Goal: Information Seeking & Learning: Learn about a topic

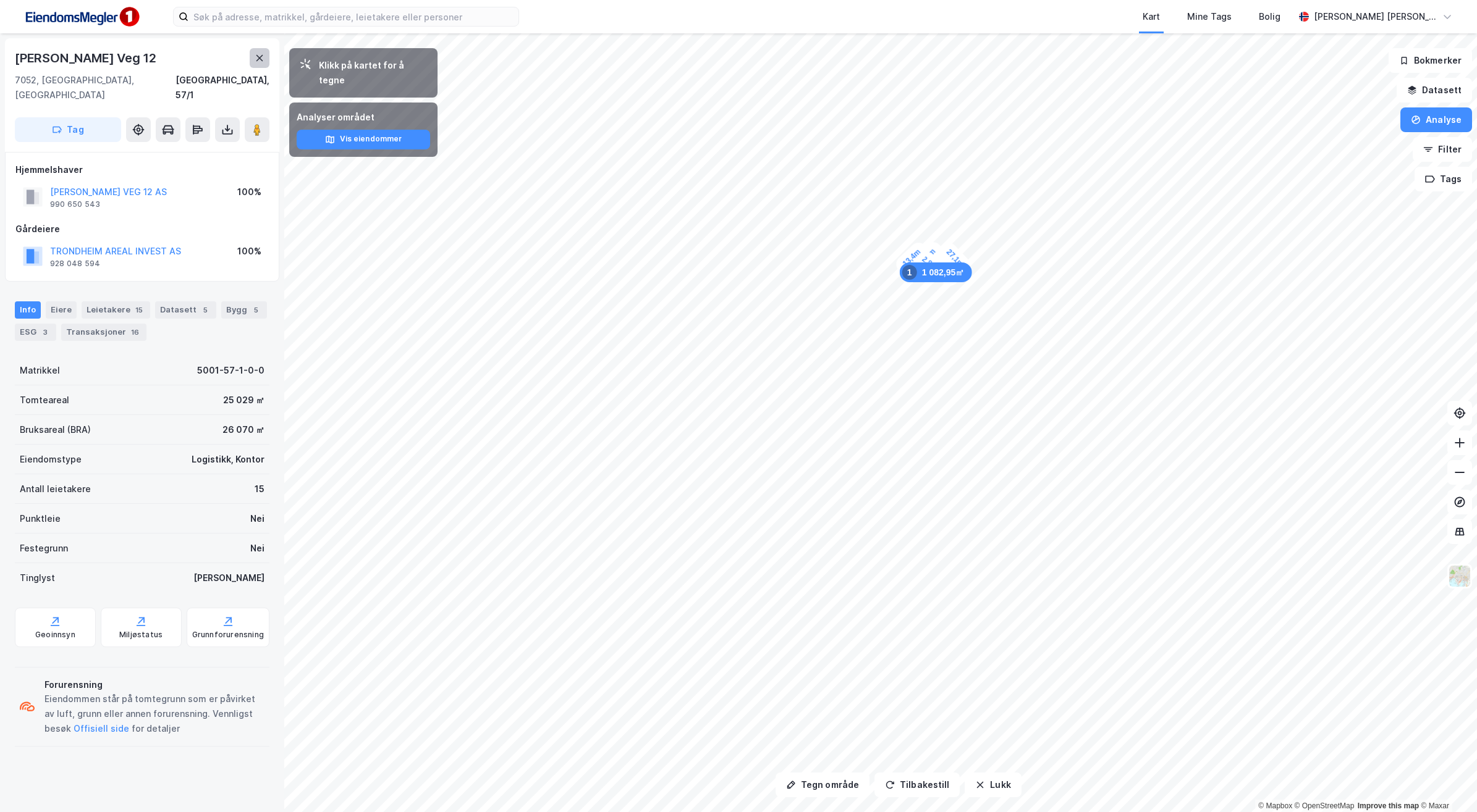
click at [261, 54] on icon at bounding box center [260, 58] width 10 height 10
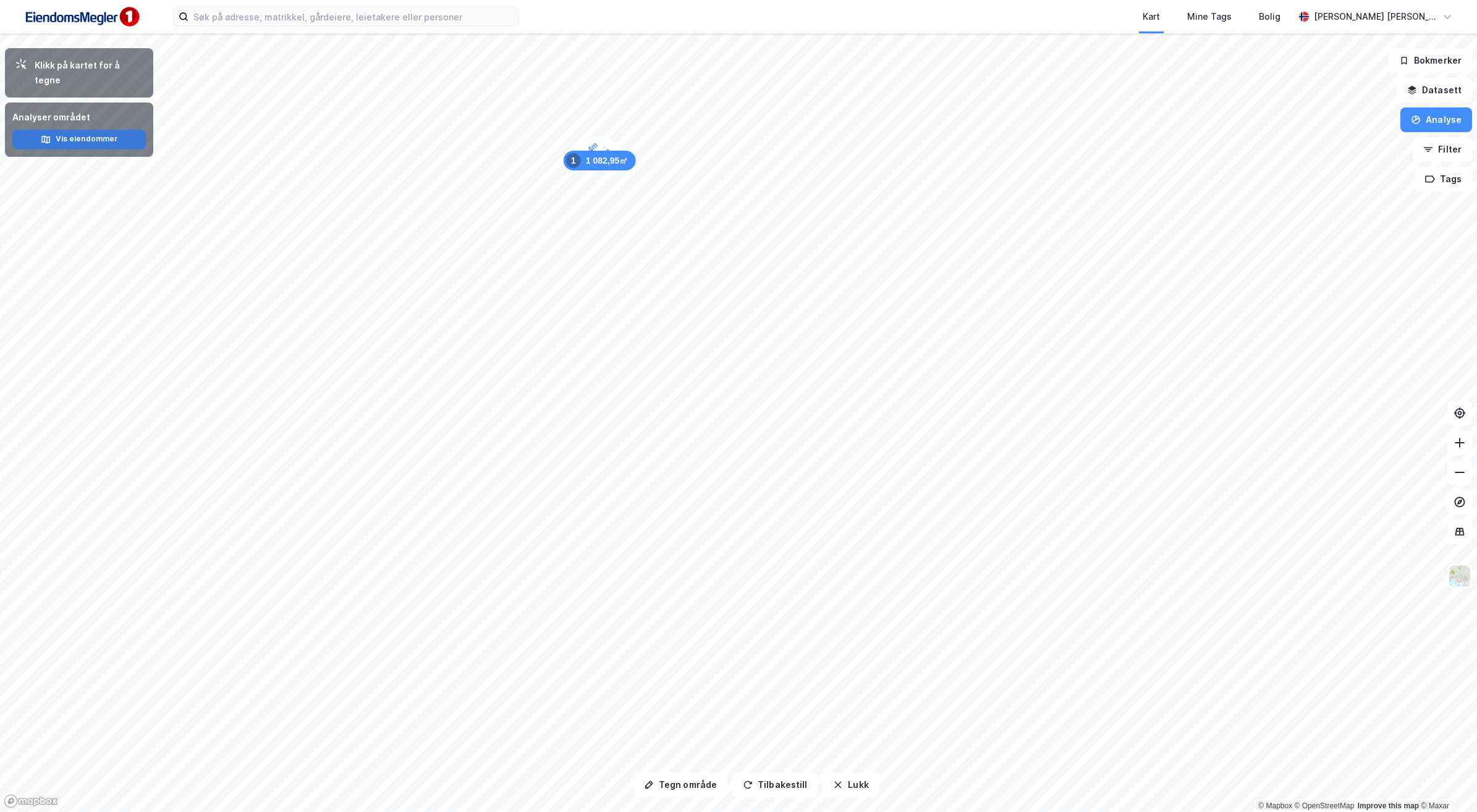
click at [70, 130] on button "Vis eiendommer" at bounding box center [79, 140] width 133 height 20
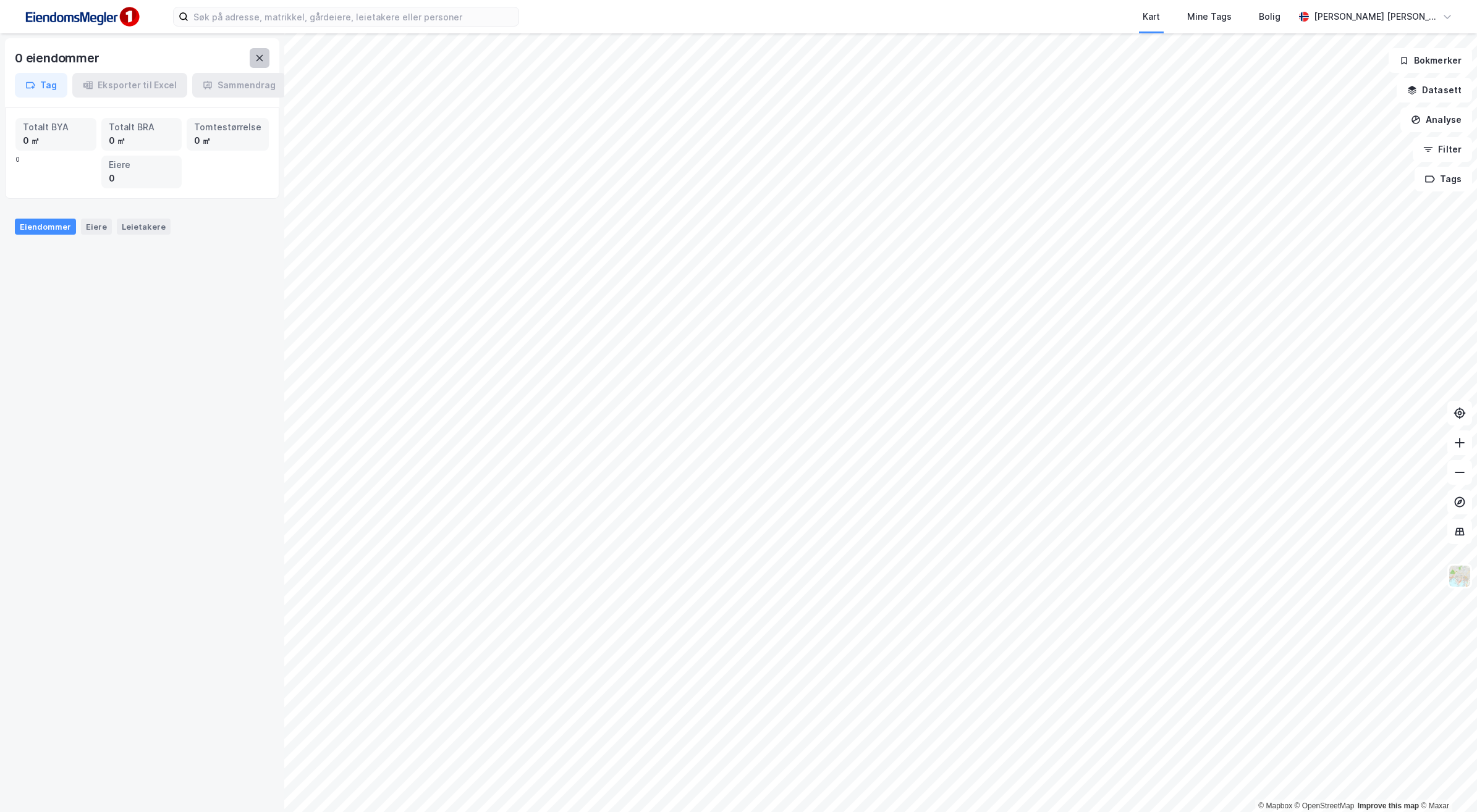
click at [266, 60] on button at bounding box center [260, 58] width 20 height 20
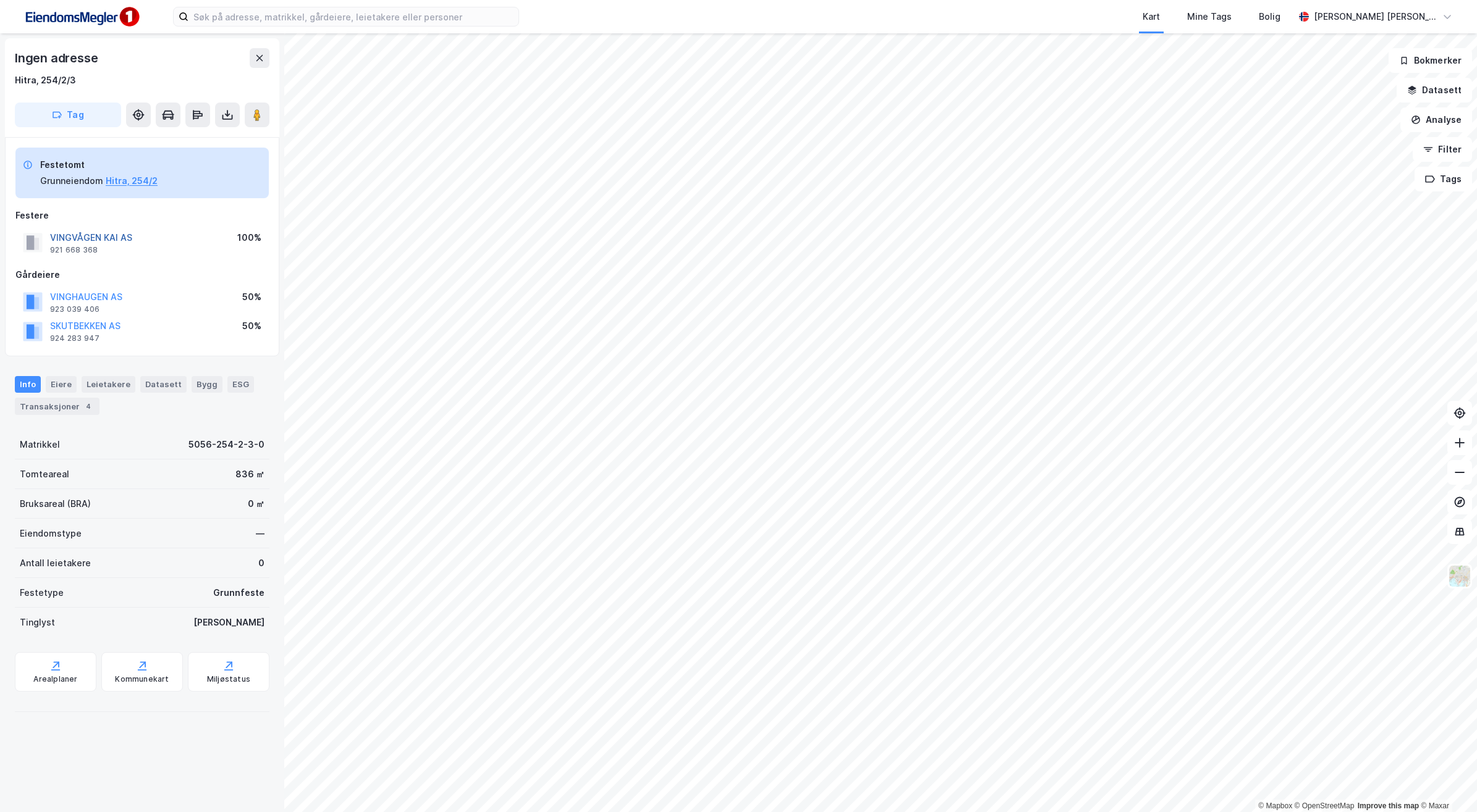
click at [0, 0] on button "VINGVÅGEN KAI AS" at bounding box center [0, 0] width 0 height 0
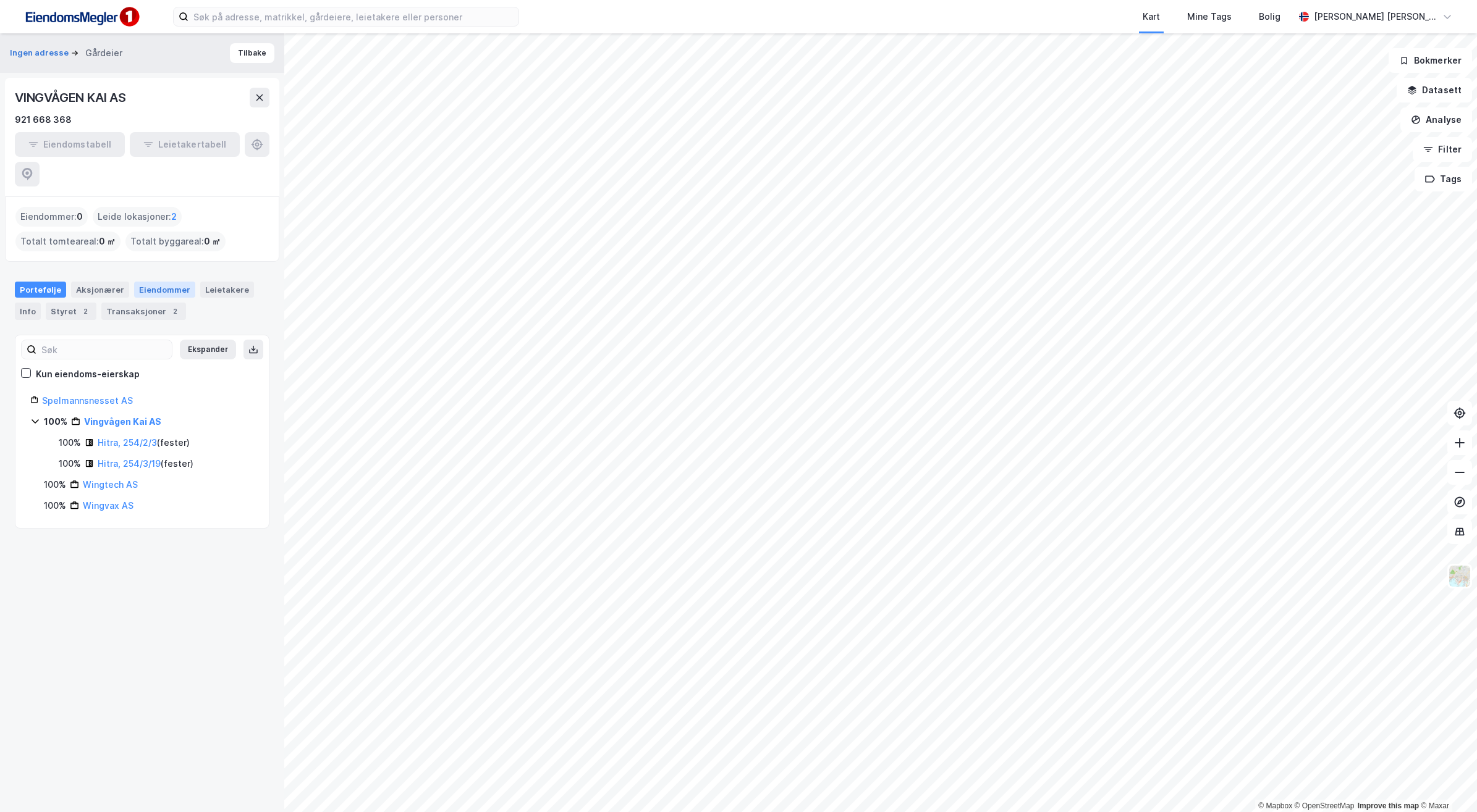
click at [158, 281] on div "Eiendommer" at bounding box center [164, 289] width 61 height 16
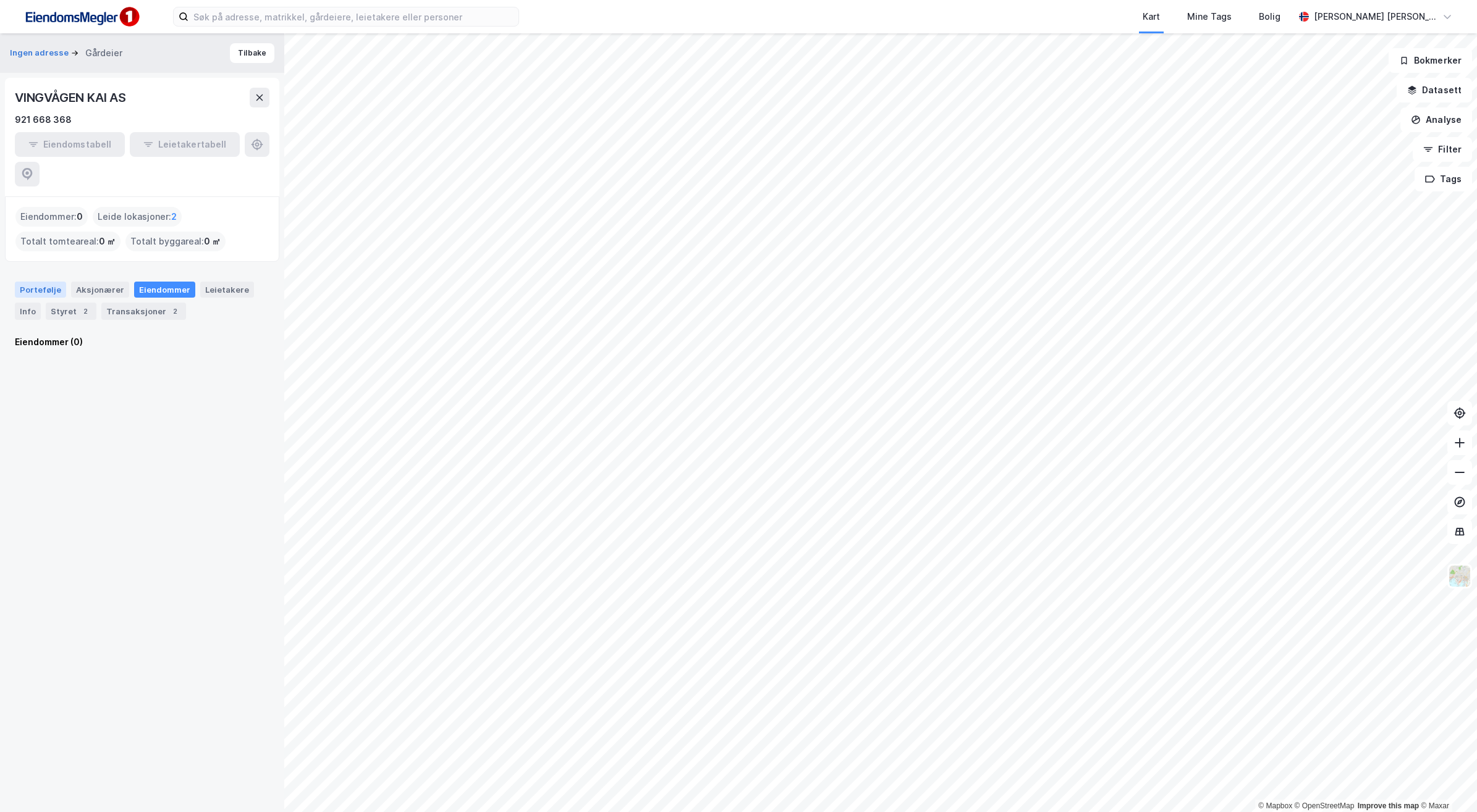
click at [35, 281] on div "Portefølje" at bounding box center [40, 289] width 52 height 16
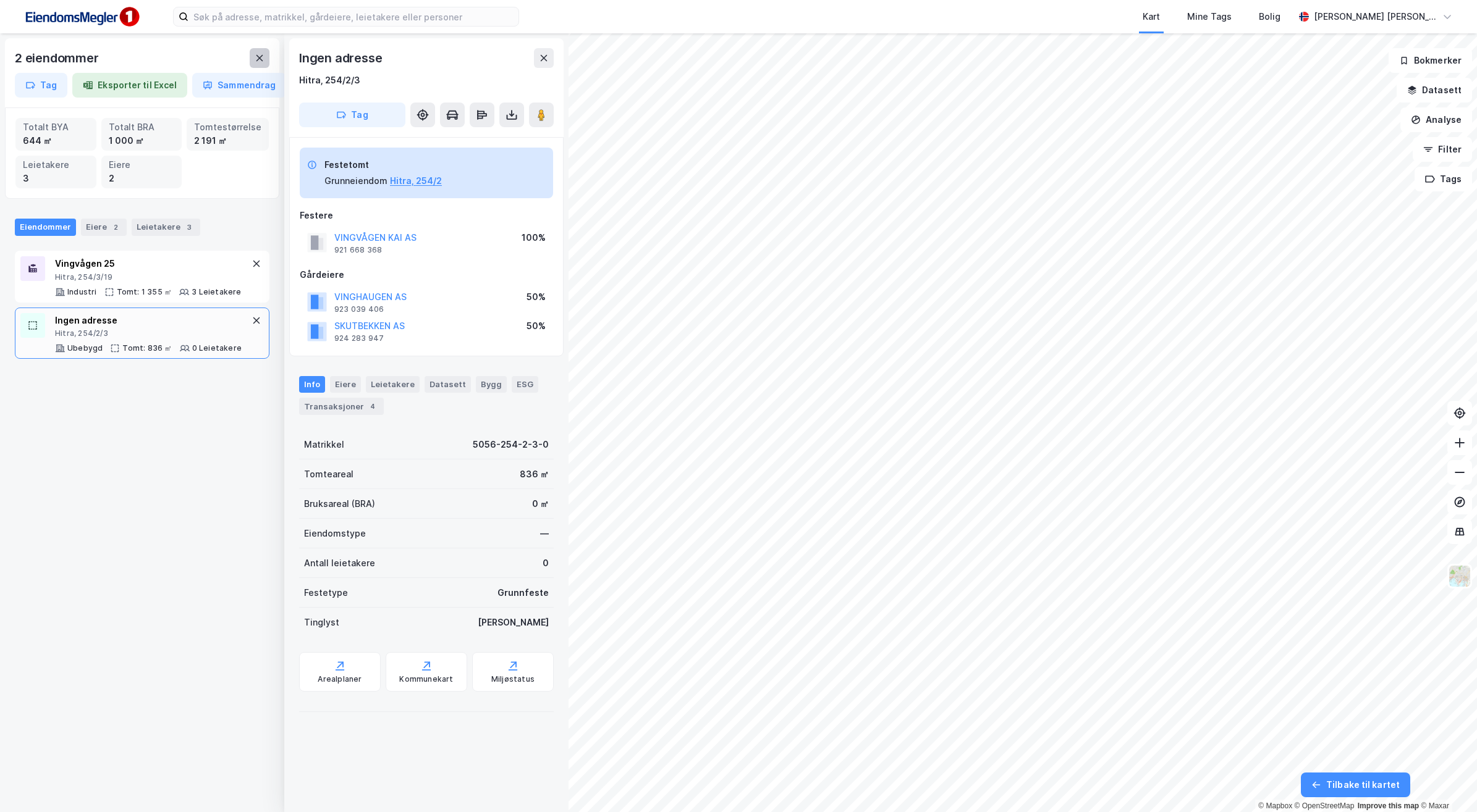
click at [262, 63] on button at bounding box center [260, 58] width 20 height 20
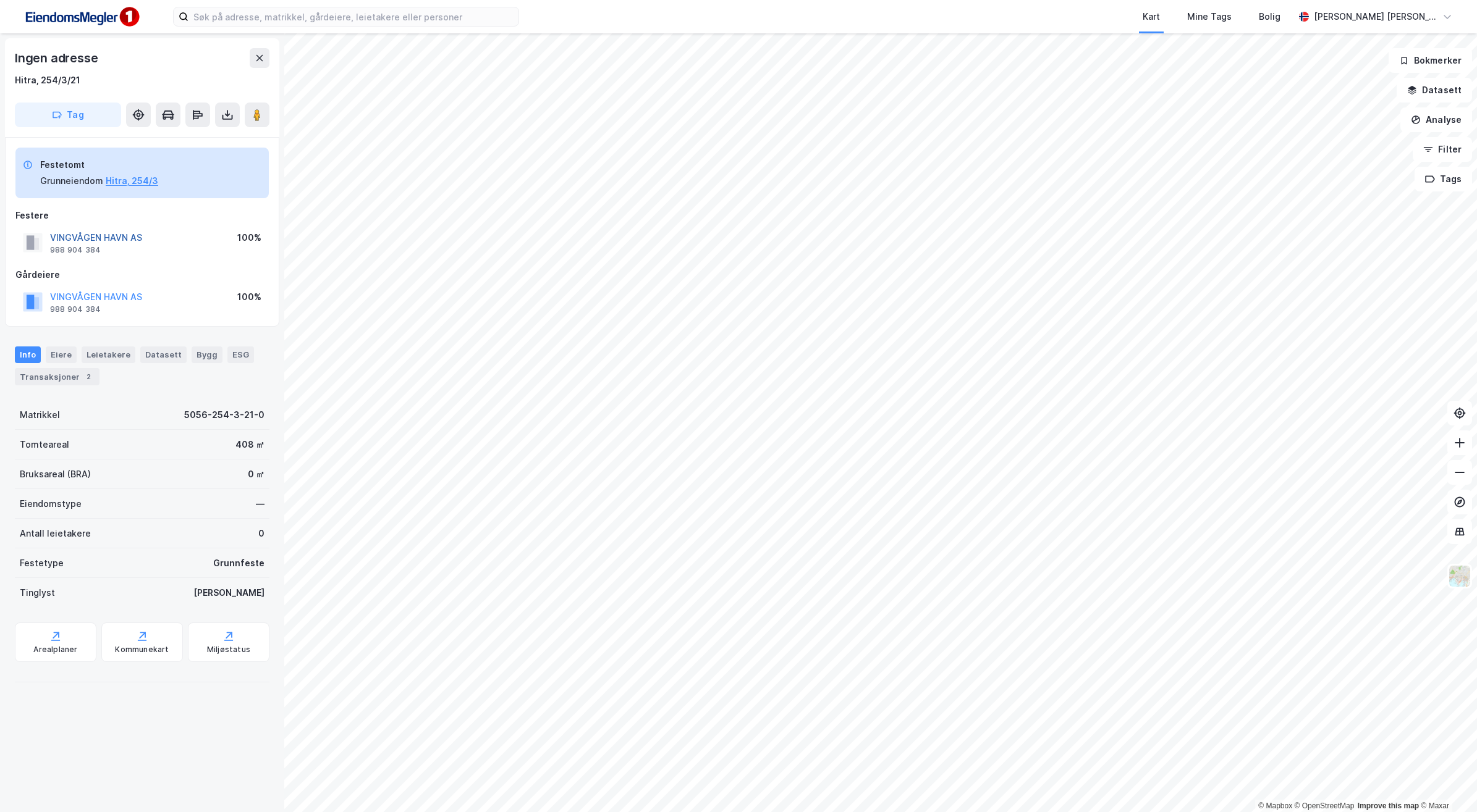
click at [0, 0] on button "VINGVÅGEN HAVN AS" at bounding box center [0, 0] width 0 height 0
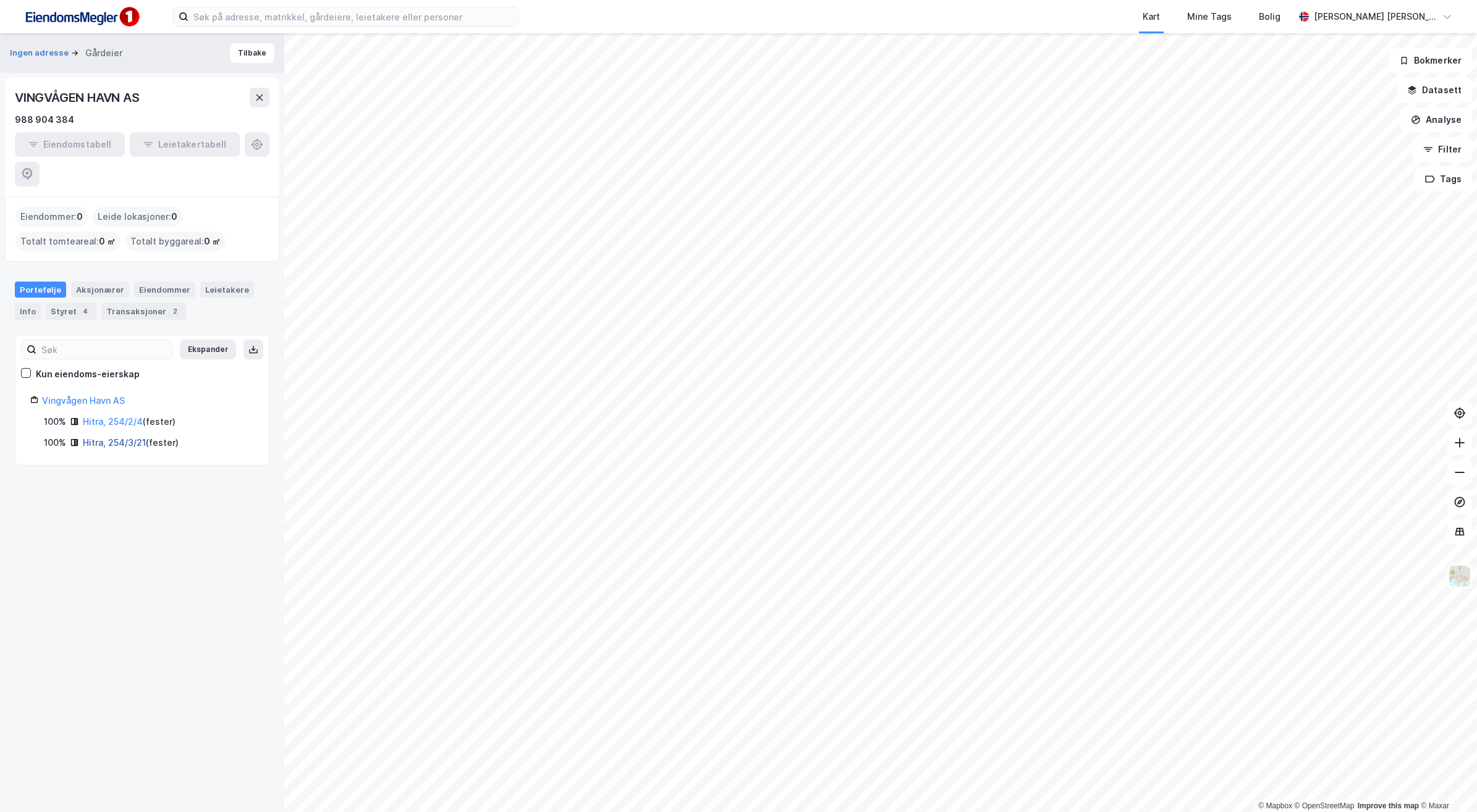
click at [123, 437] on link "Hitra, 254/3/21" at bounding box center [113, 443] width 63 height 11
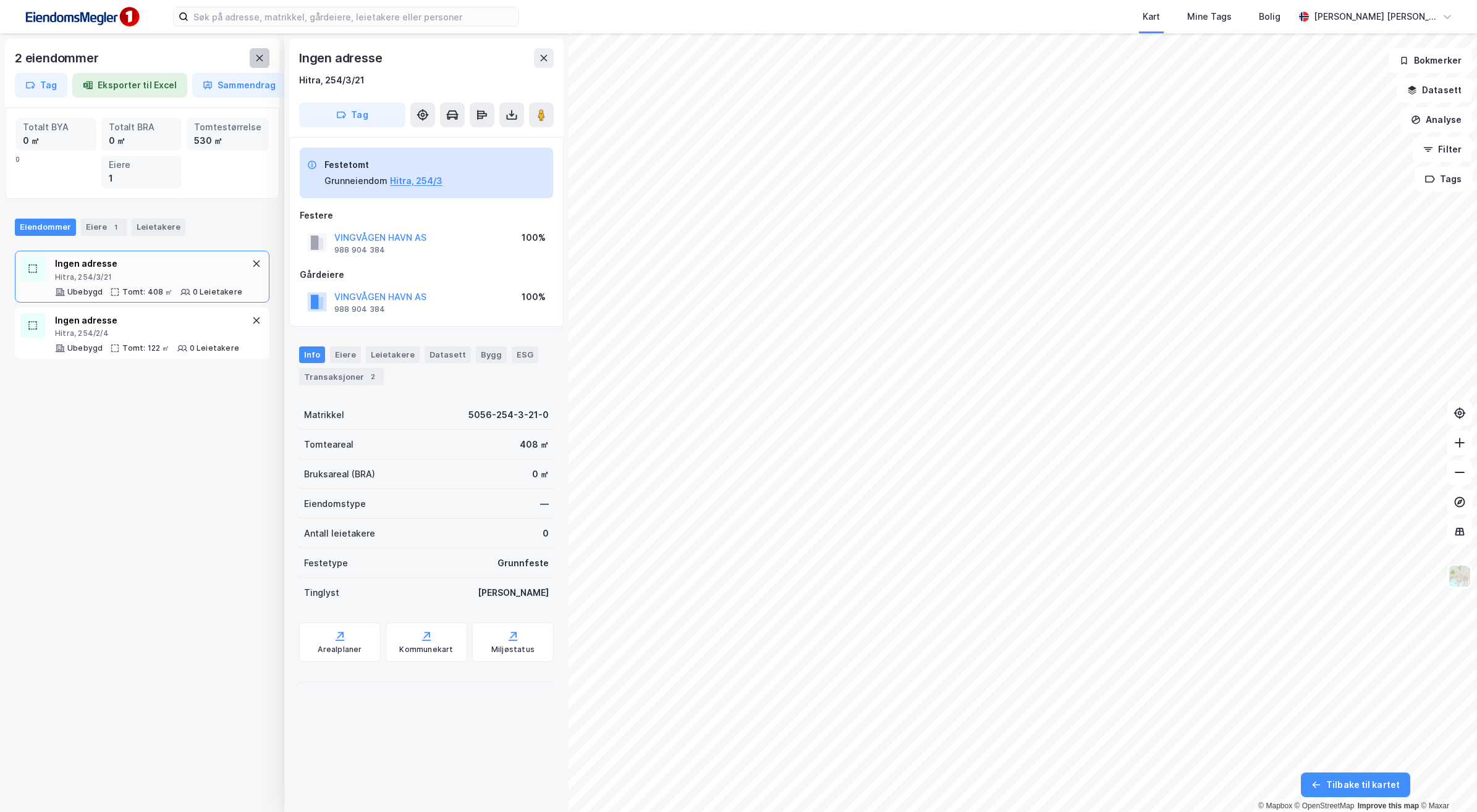
click at [255, 59] on icon at bounding box center [260, 58] width 10 height 10
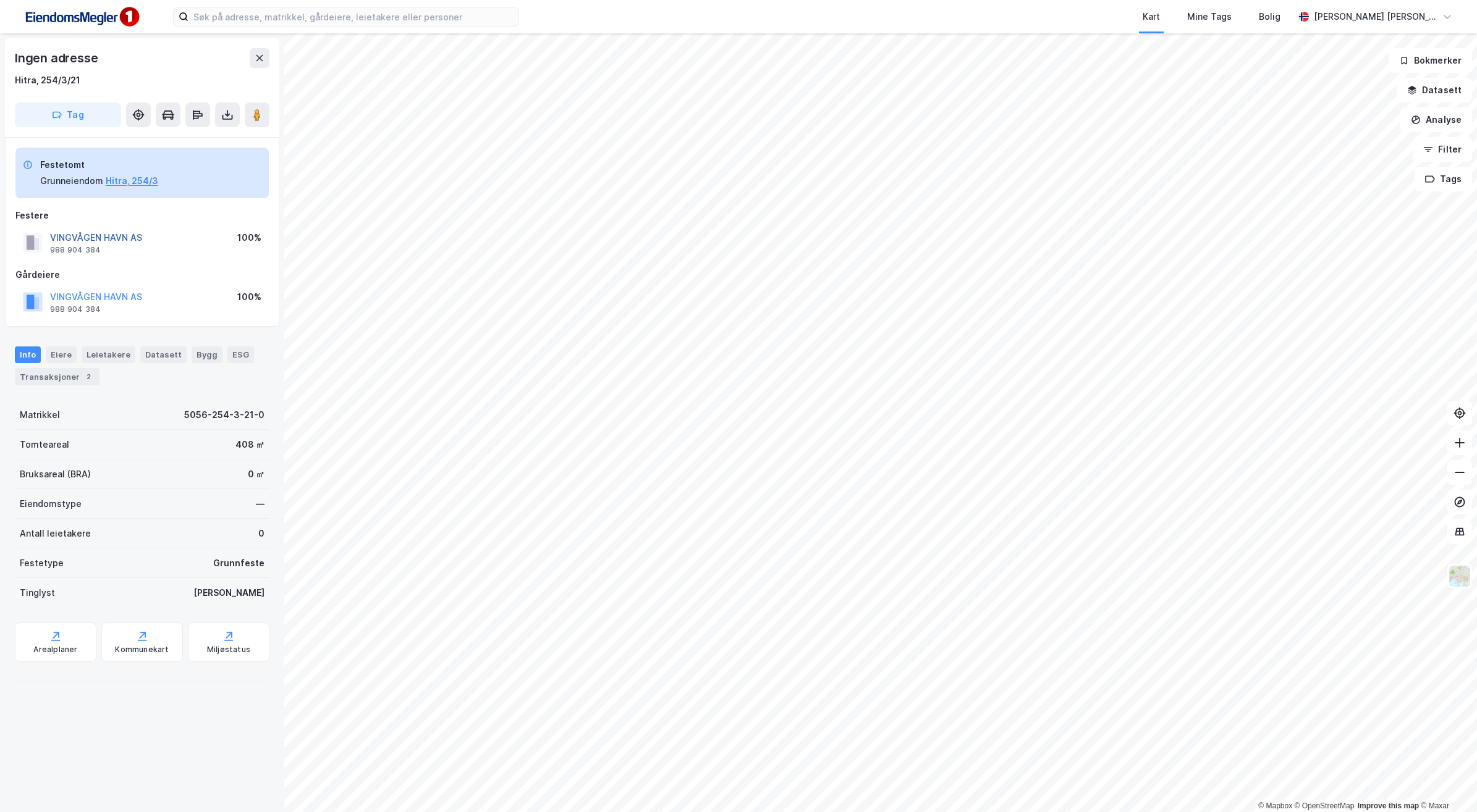
click at [0, 0] on button "VINGVÅGEN HAVN AS" at bounding box center [0, 0] width 0 height 0
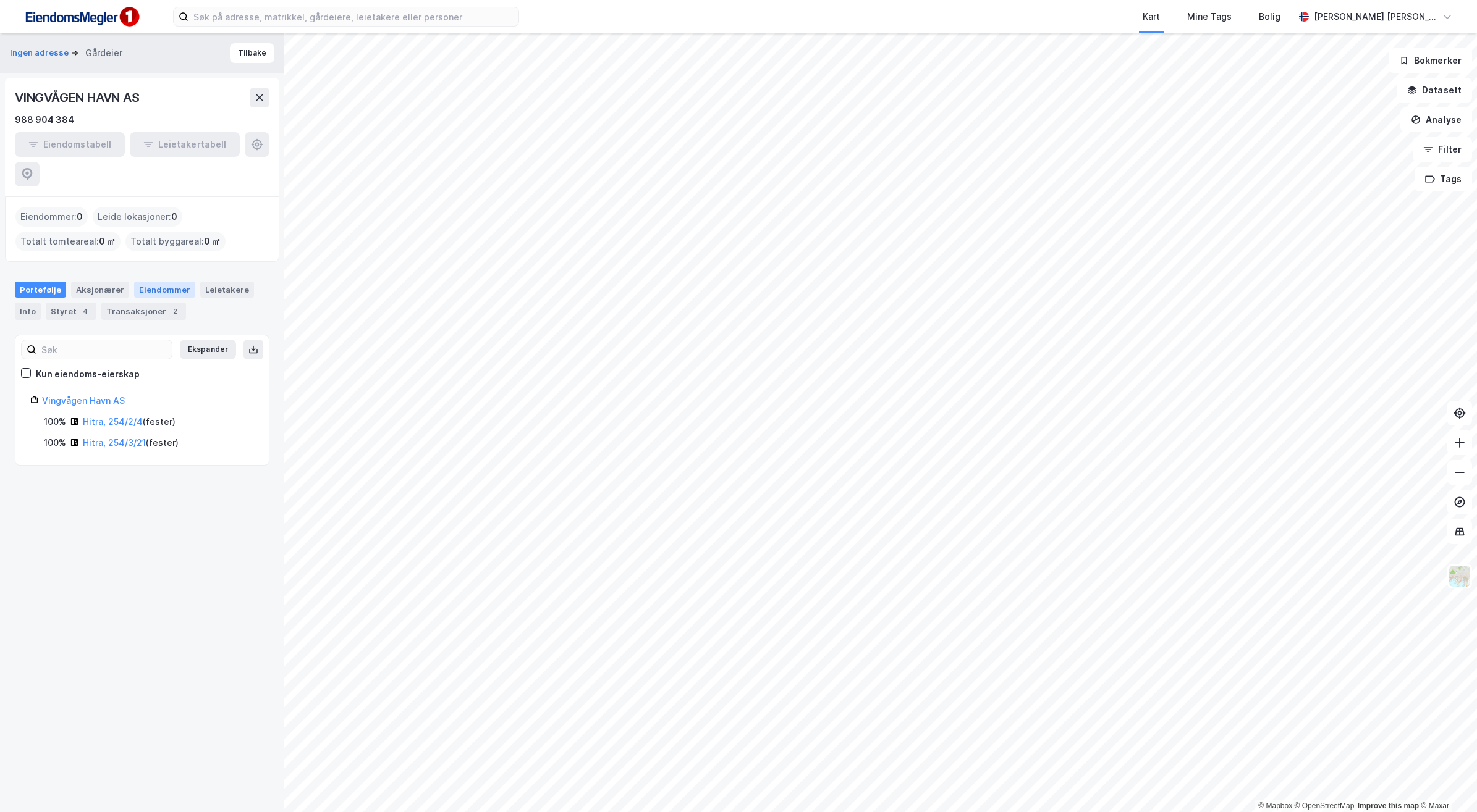
click at [169, 281] on div "Eiendommer" at bounding box center [164, 289] width 61 height 16
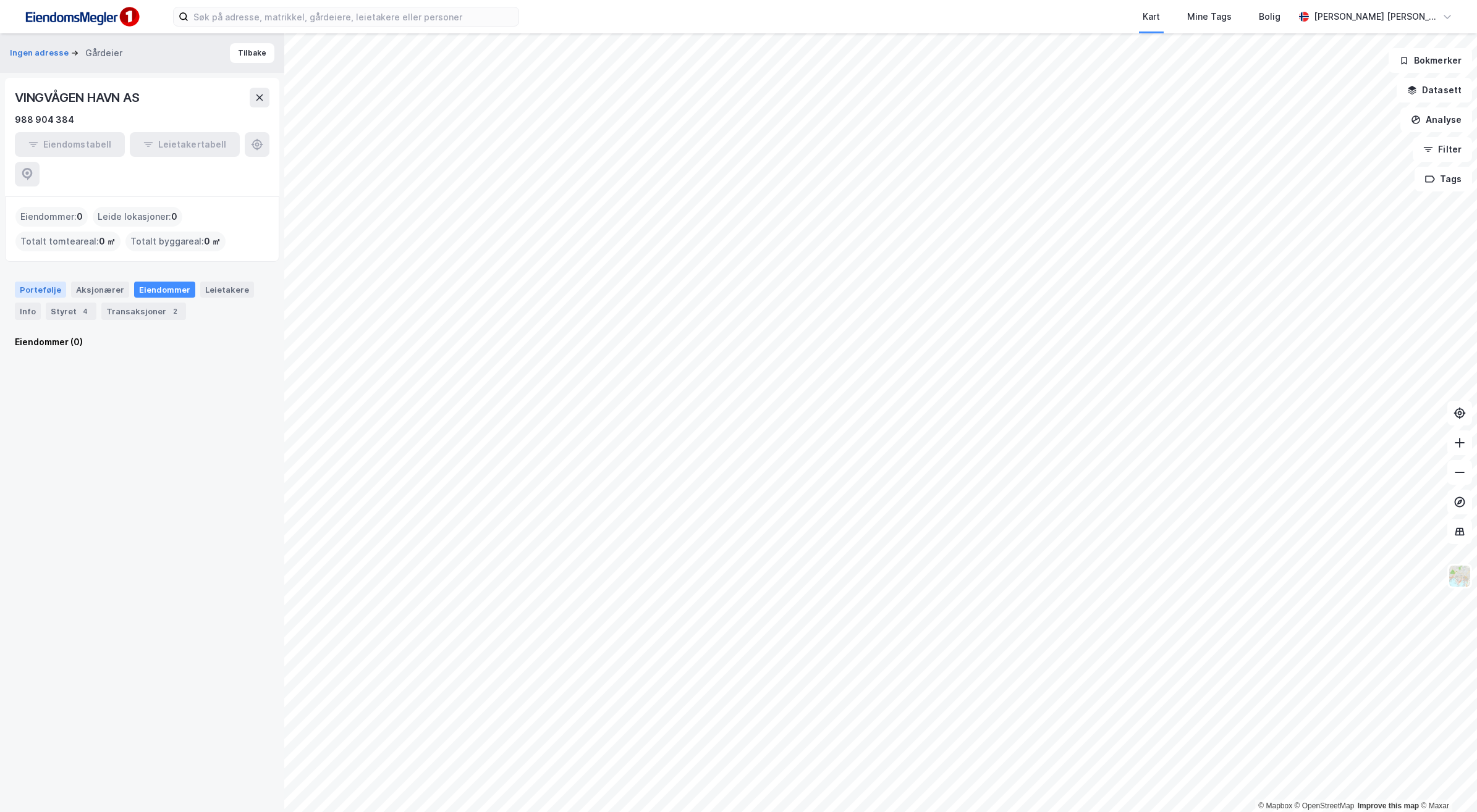
click at [34, 281] on div "Portefølje" at bounding box center [40, 289] width 52 height 16
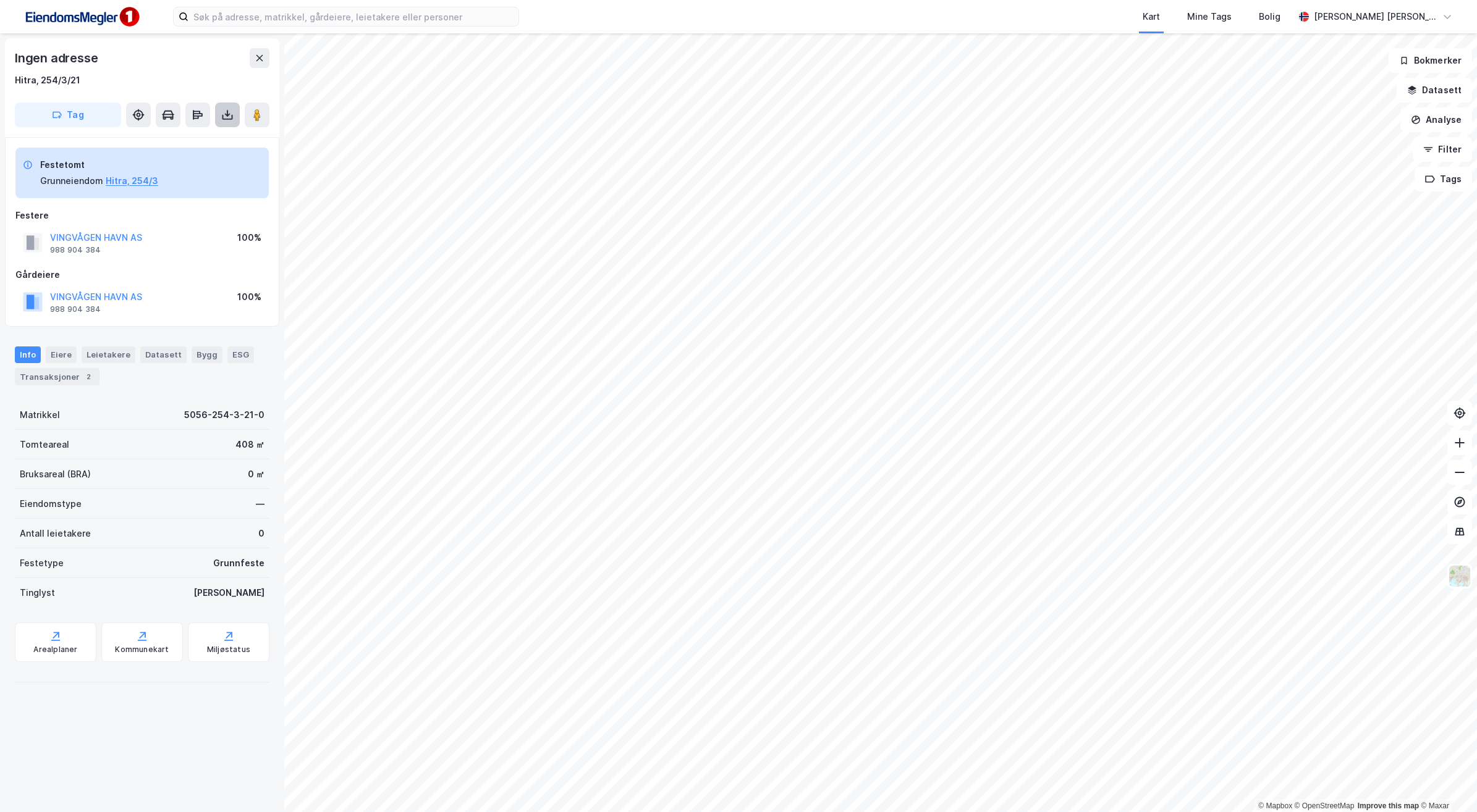
click at [232, 121] on icon at bounding box center [228, 115] width 13 height 13
click at [202, 144] on div "Last ned grunnbok" at bounding box center [166, 139] width 72 height 10
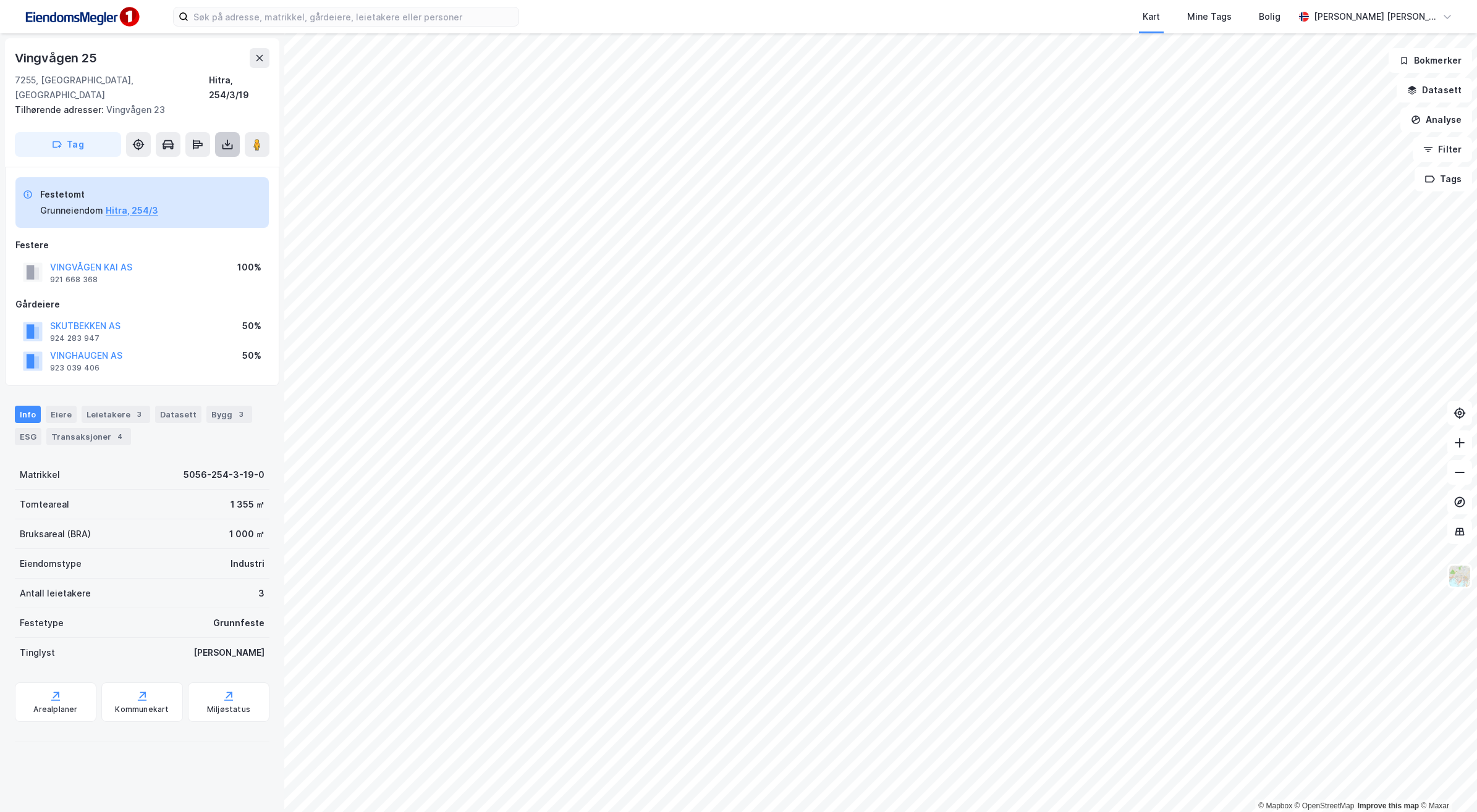
click at [222, 139] on icon at bounding box center [228, 145] width 13 height 13
click at [193, 164] on div "Last ned grunnbok" at bounding box center [166, 169] width 72 height 10
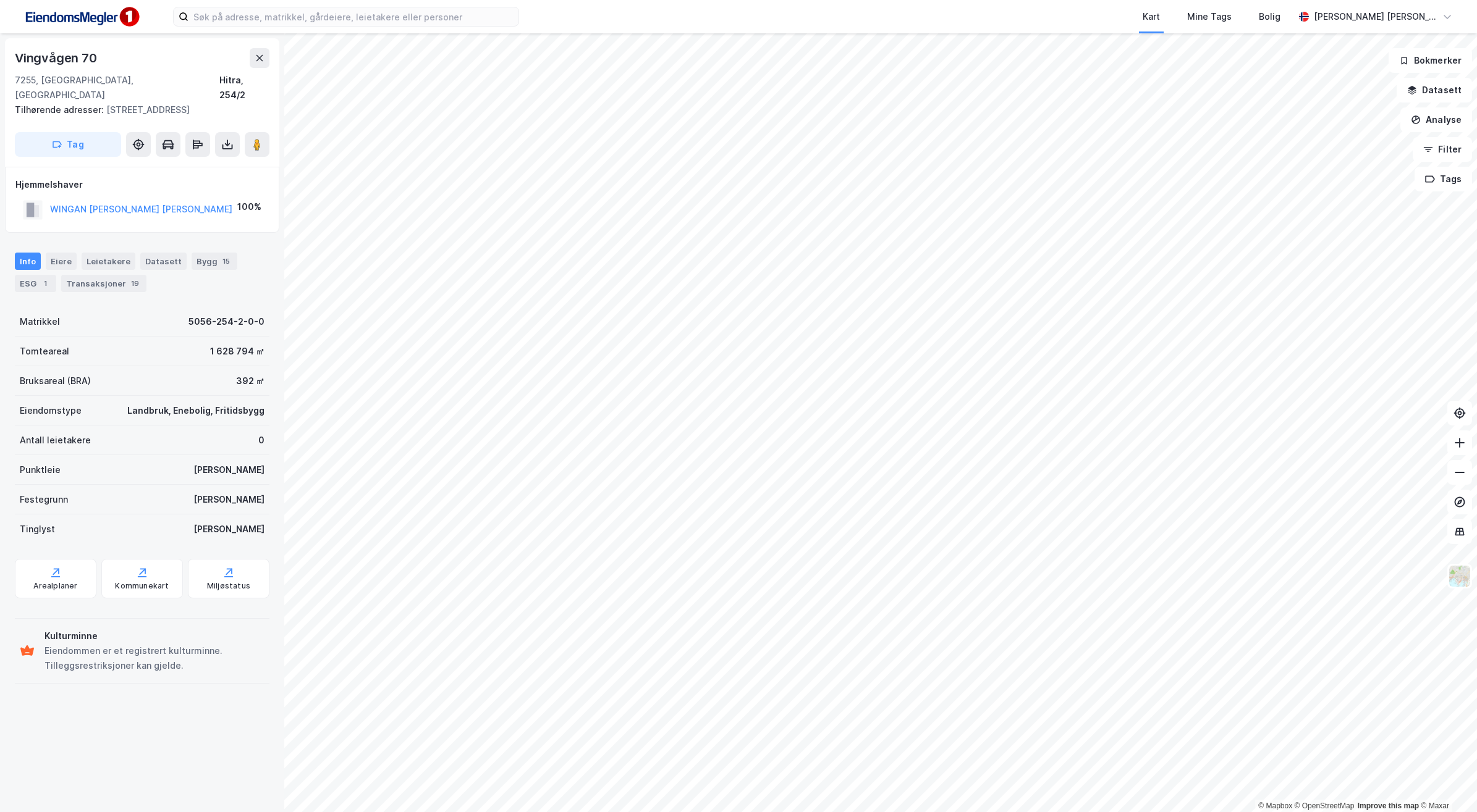
click at [729, 0] on html "Kart Mine Tags [PERSON_NAME] [PERSON_NAME] © Mapbox © OpenStreetMap Improve thi…" at bounding box center [738, 406] width 1477 height 812
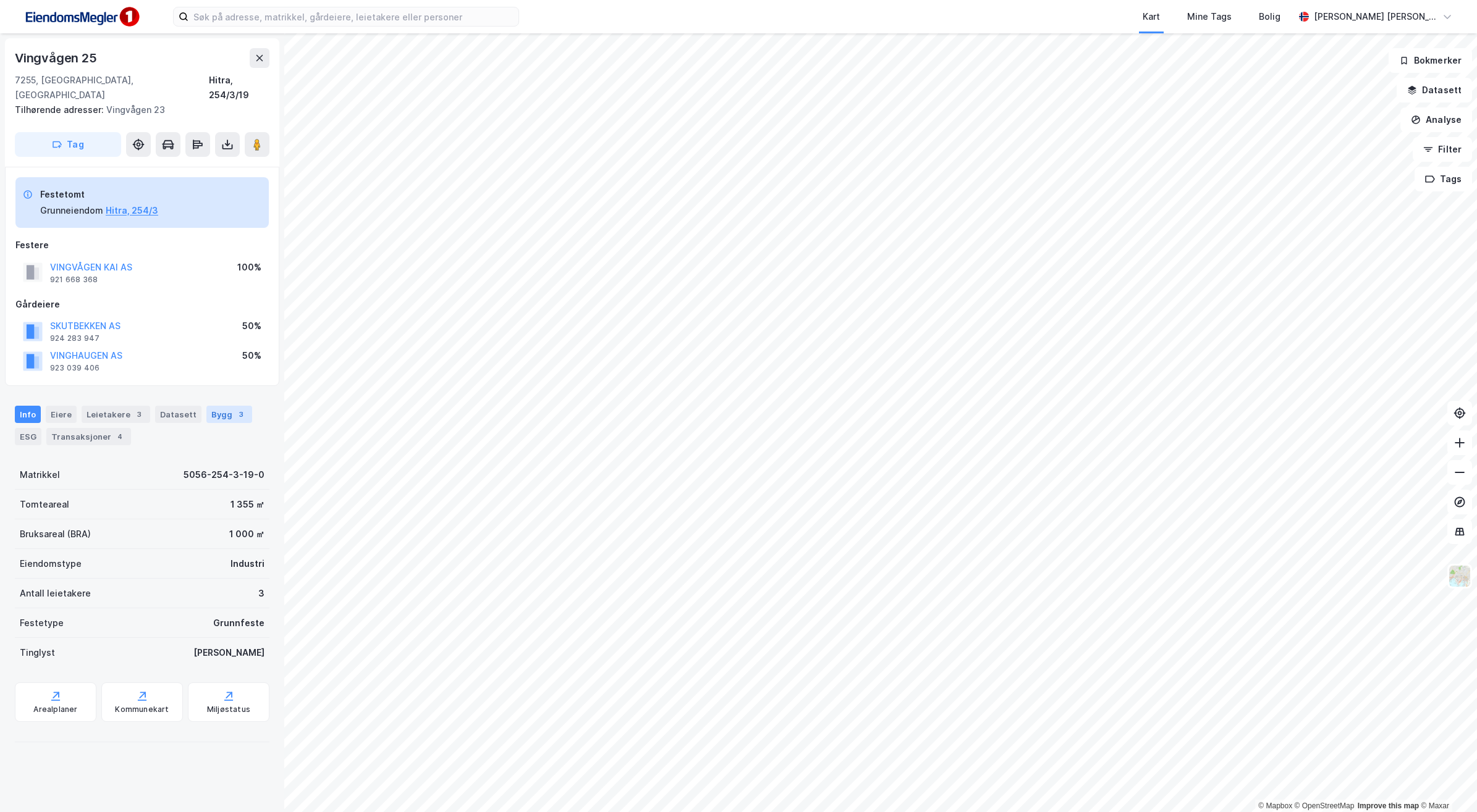
click at [217, 406] on div "Bygg 3" at bounding box center [229, 414] width 45 height 17
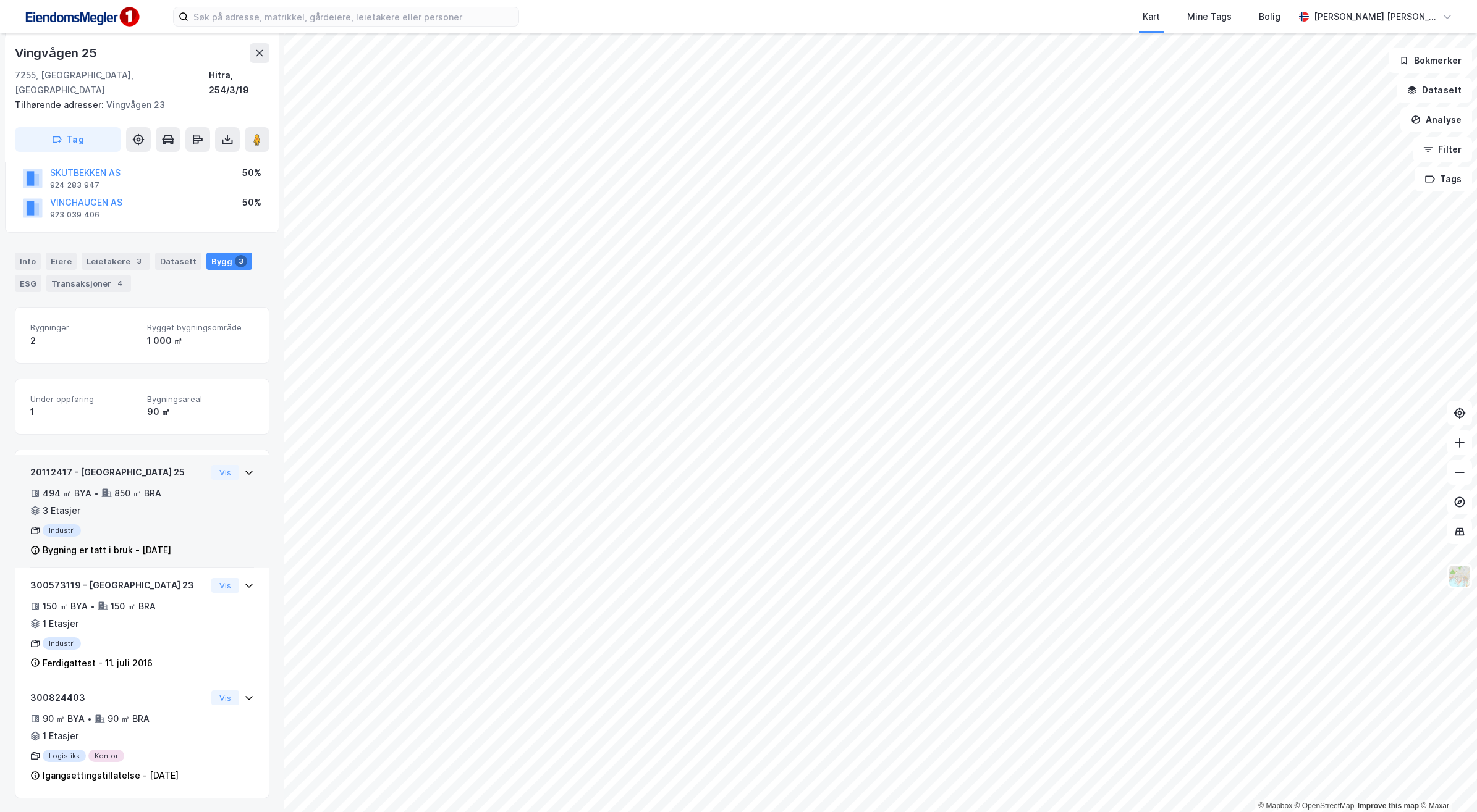
scroll to position [156, 0]
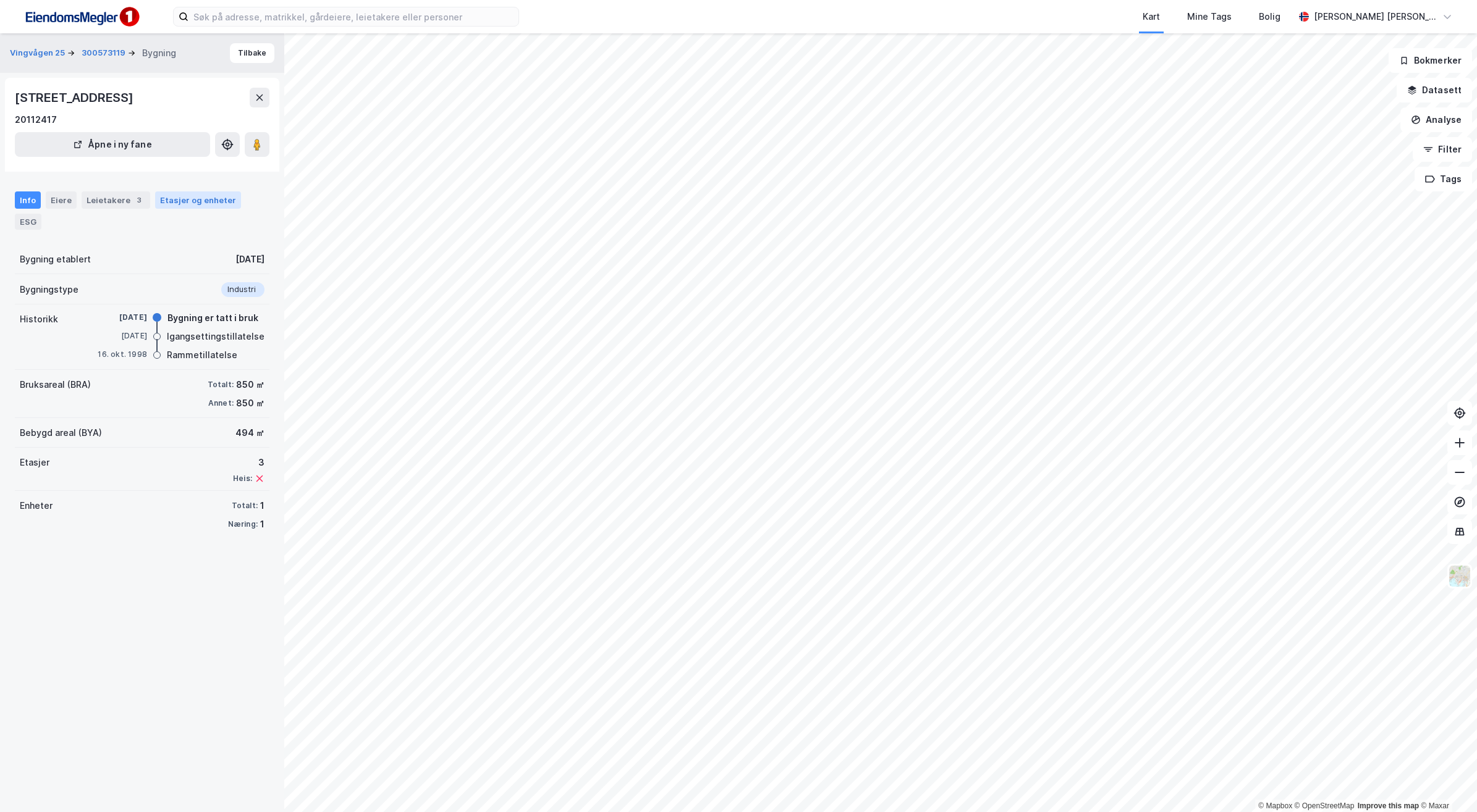
click at [208, 199] on div "Etasjer og enheter" at bounding box center [198, 200] width 76 height 11
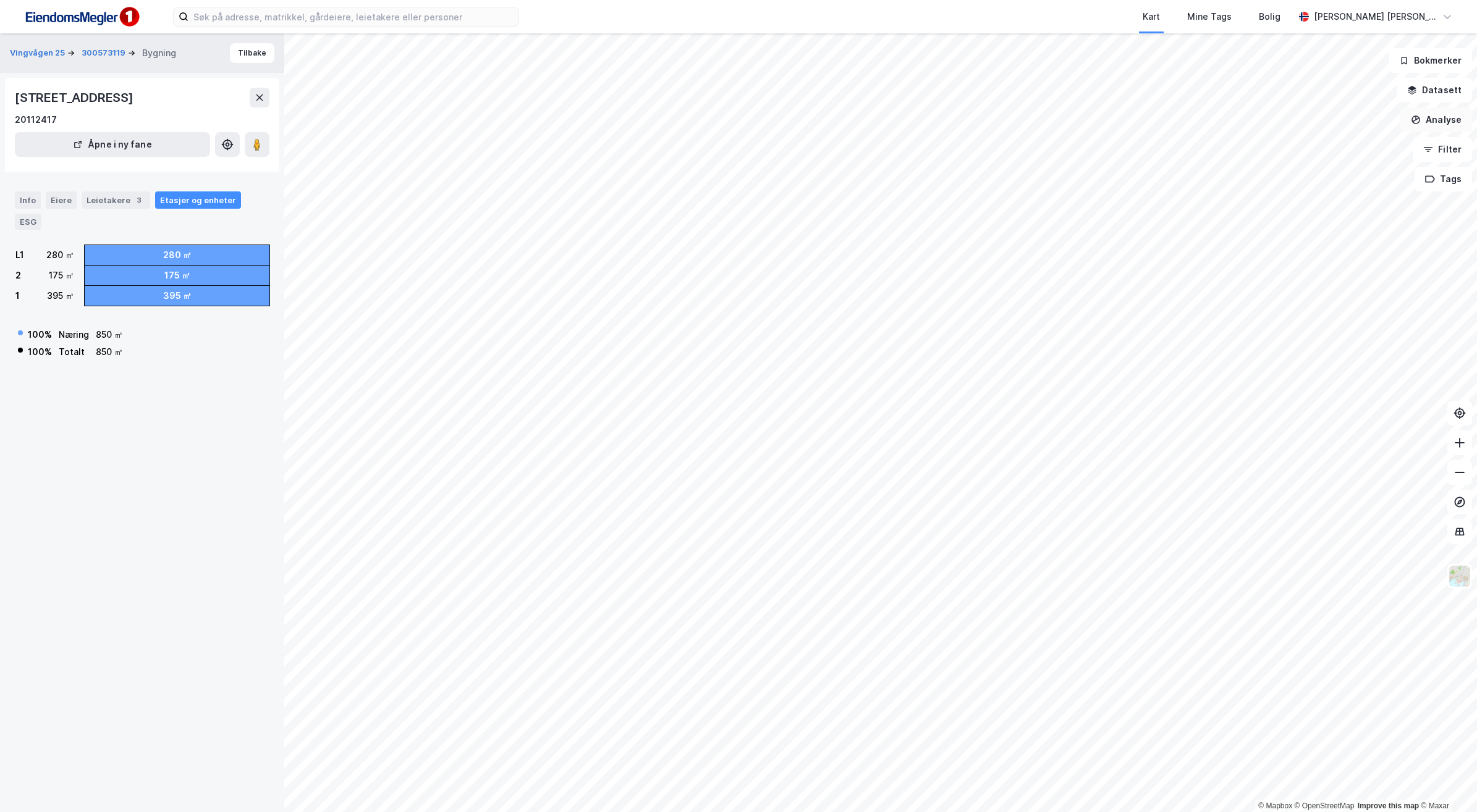
click at [729, 115] on button "Analyse" at bounding box center [1436, 119] width 72 height 24
click at [729, 147] on div "Tegn område" at bounding box center [1329, 146] width 107 height 11
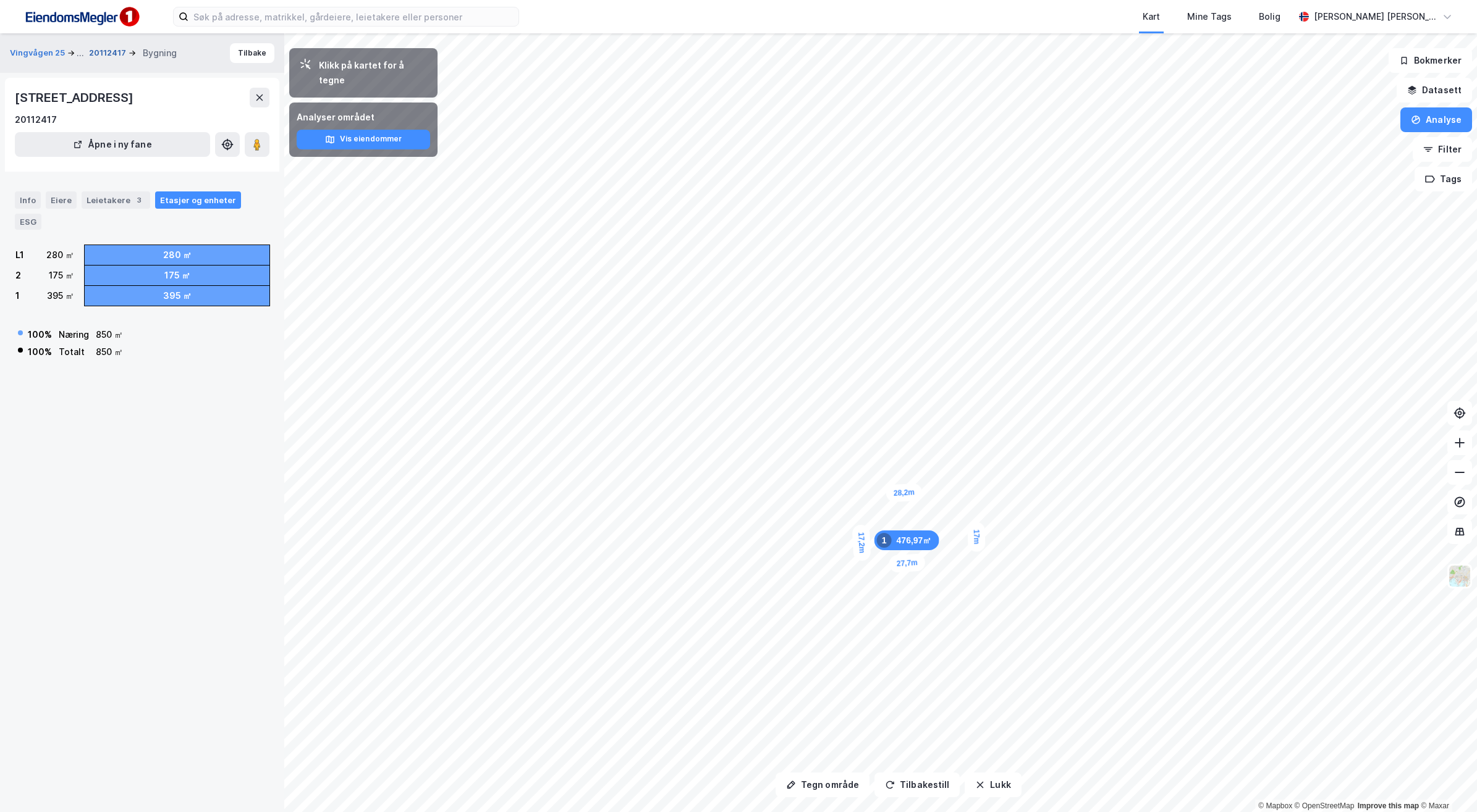
click at [107, 54] on button "20112417" at bounding box center [109, 54] width 40 height 13
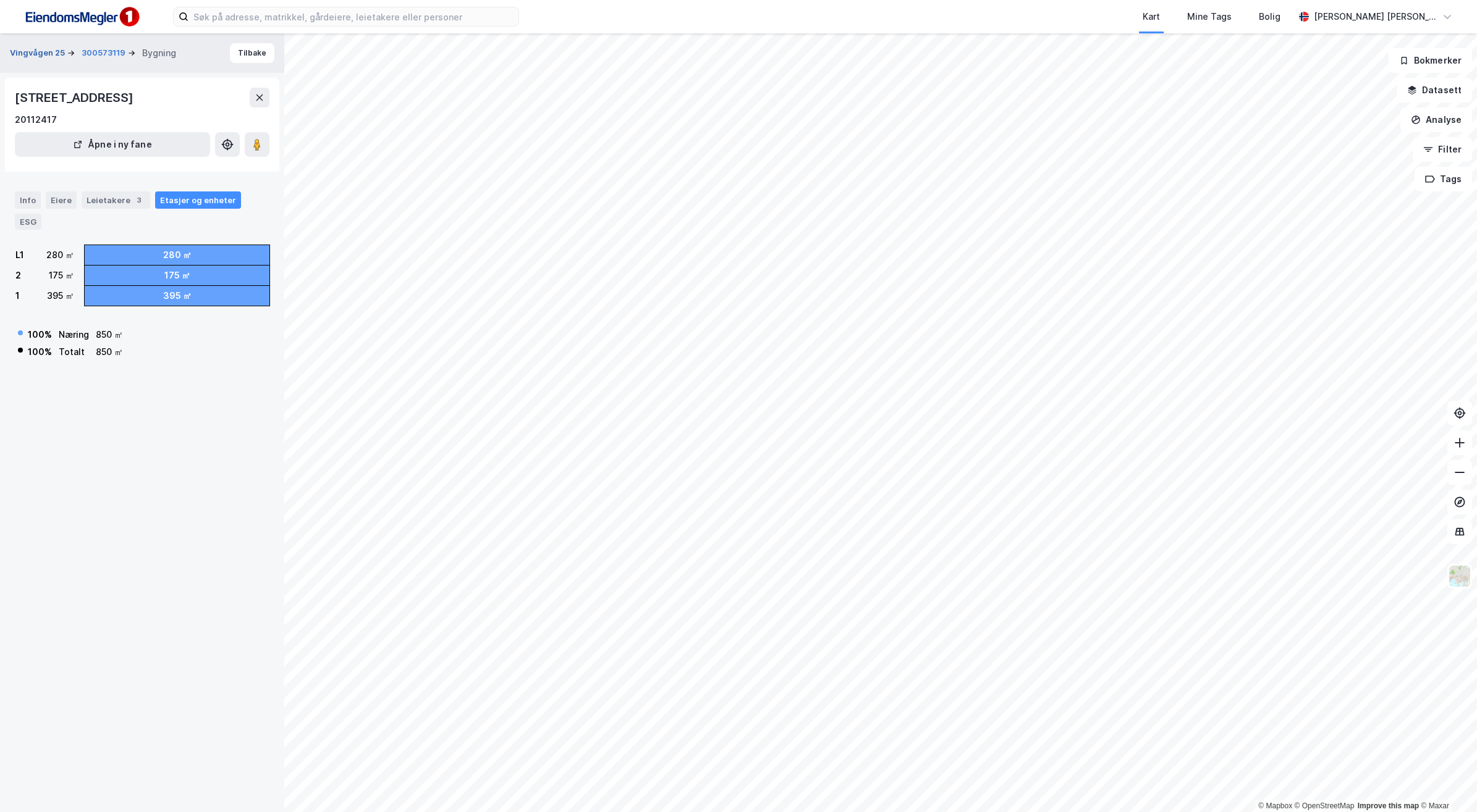
click at [52, 54] on button "Vingvågen 25" at bounding box center [38, 54] width 57 height 13
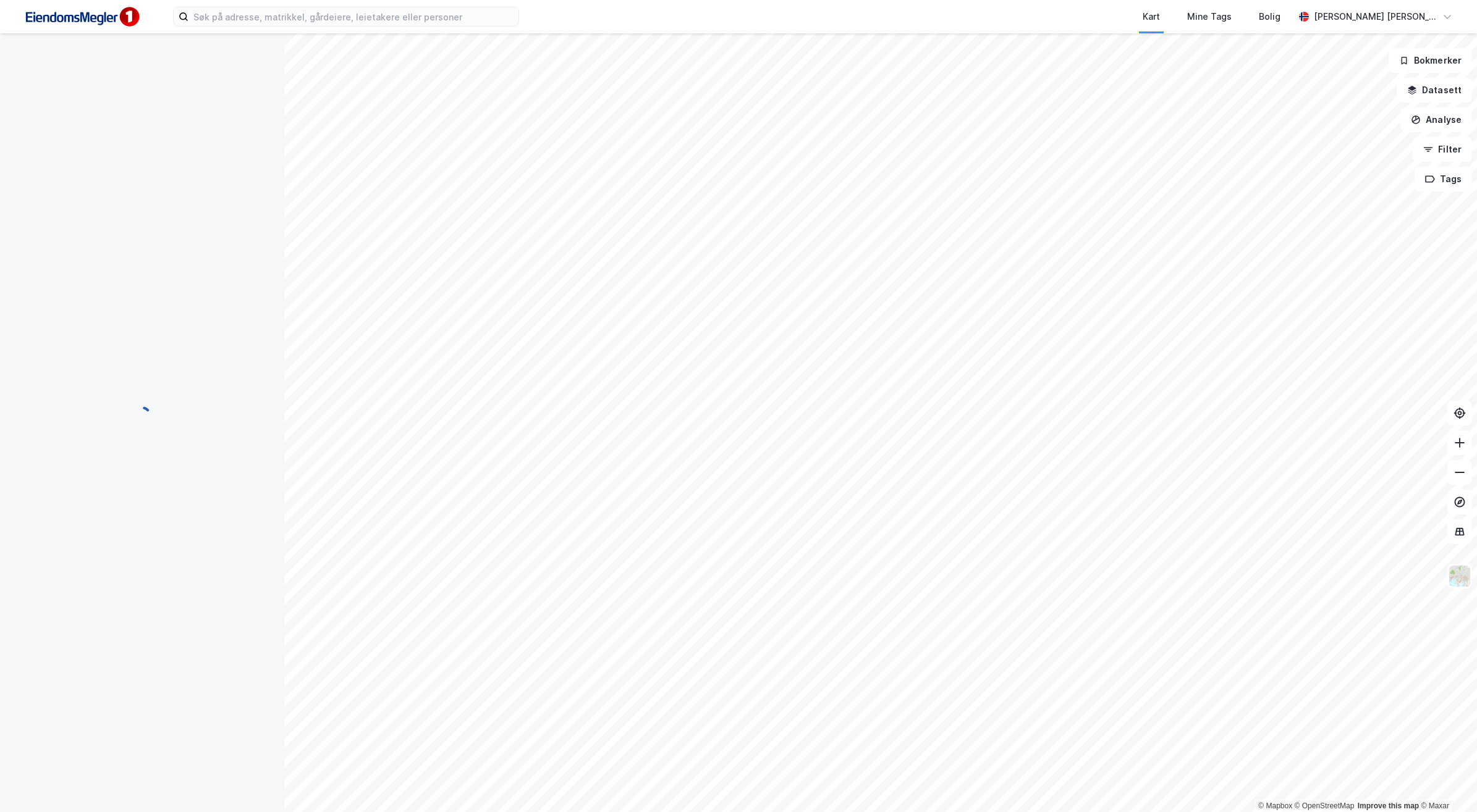
scroll to position [156, 0]
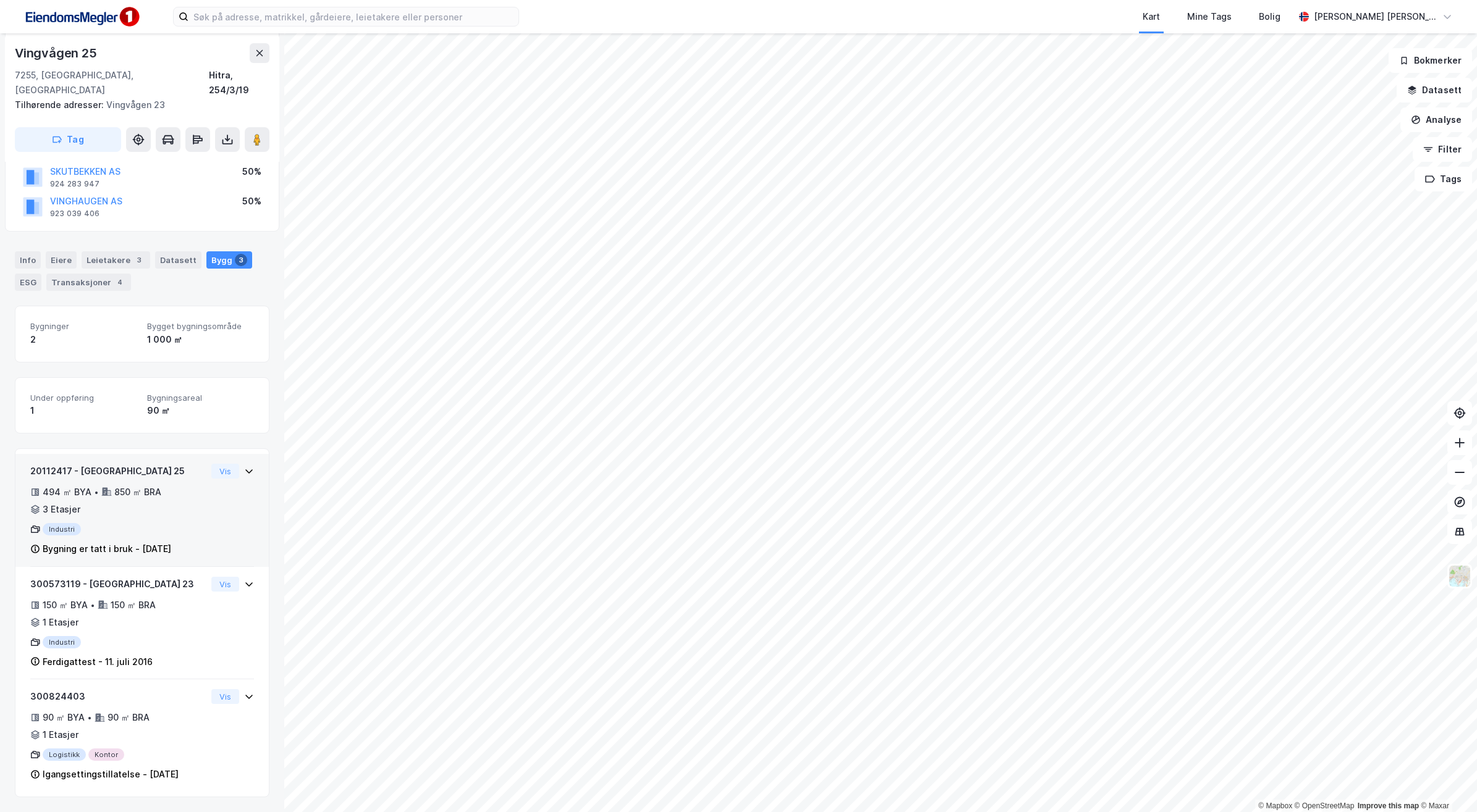
click at [244, 466] on icon at bounding box center [249, 471] width 10 height 10
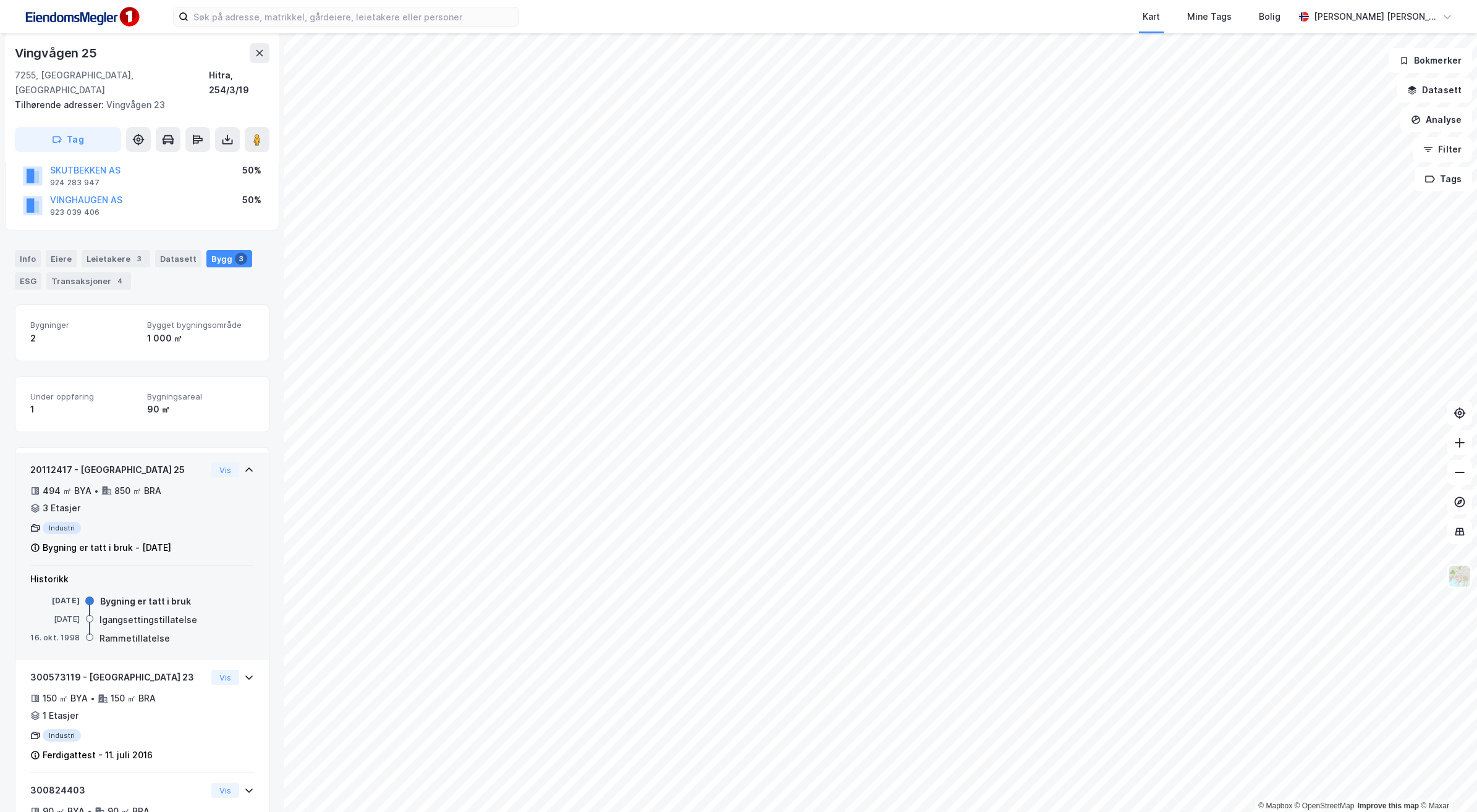
click at [147, 522] on div "Industri" at bounding box center [118, 528] width 176 height 13
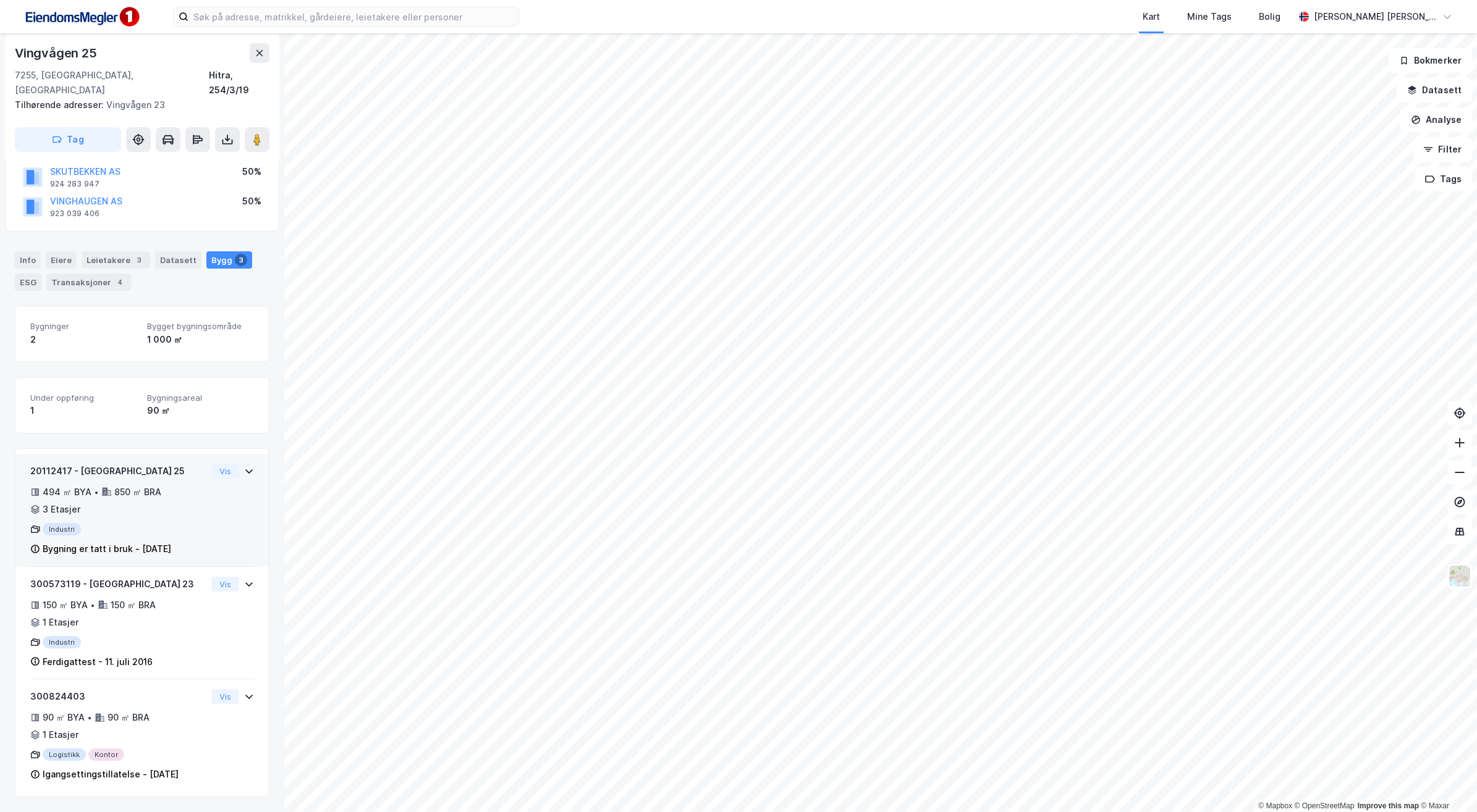
click at [57, 485] on div "494 ㎡ BYA • 850 ㎡ BRA • 3 Etasjer" at bounding box center [118, 501] width 176 height 32
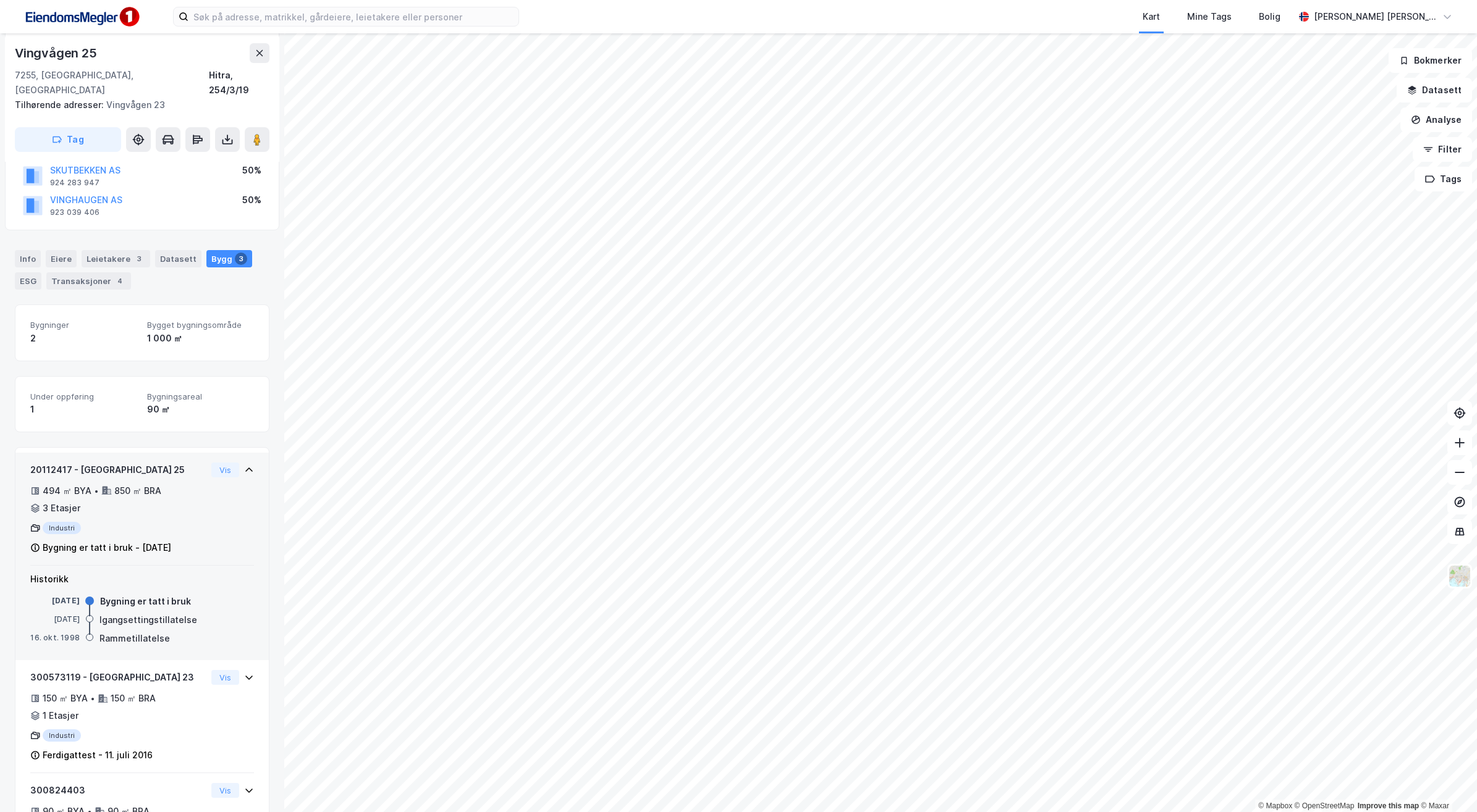
click at [57, 485] on div "494 ㎡ BYA • 850 ㎡ BRA • 3 Etasjer" at bounding box center [118, 499] width 176 height 32
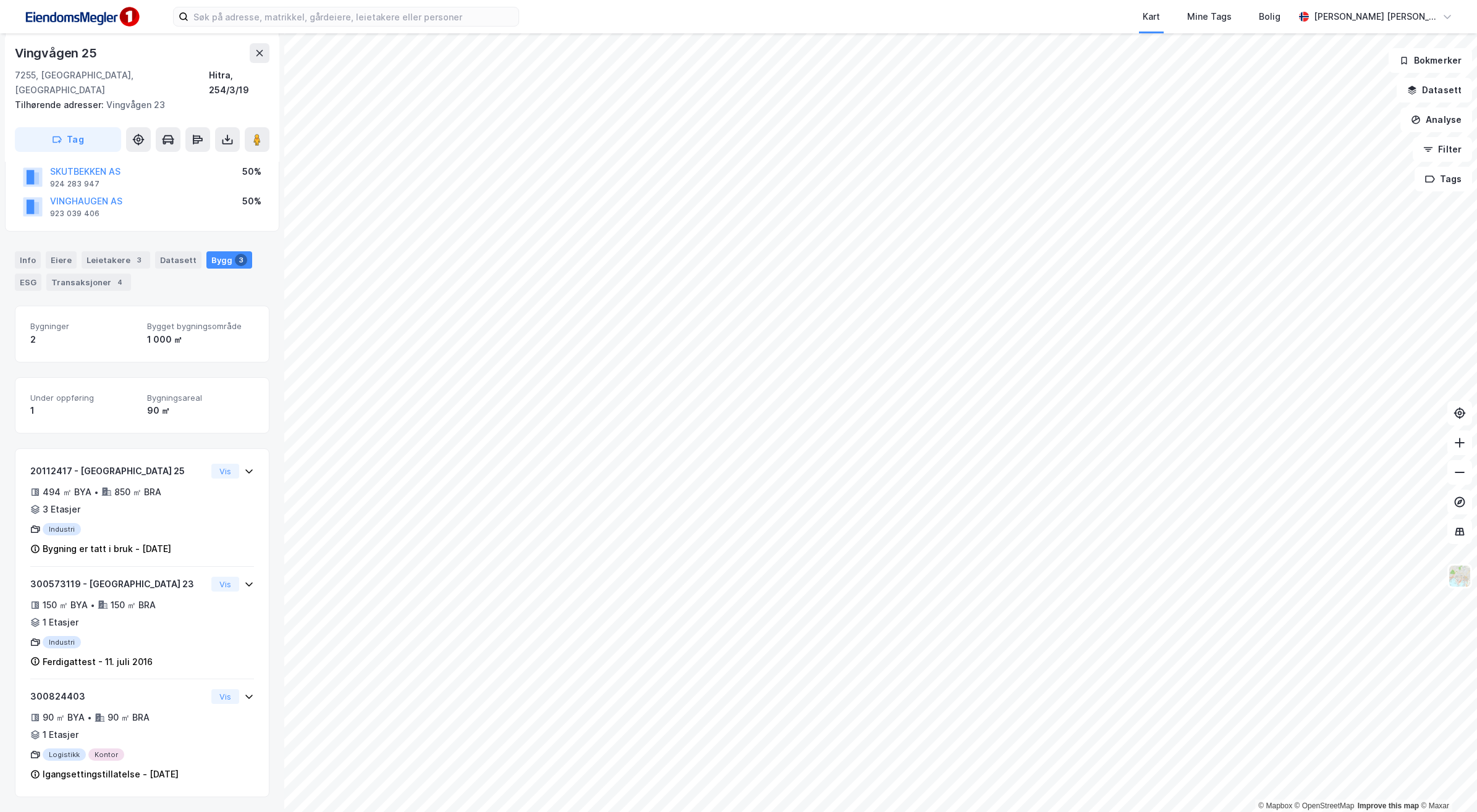
click at [112, 332] on div "2" at bounding box center [84, 339] width 107 height 15
click at [215, 577] on button "Vis" at bounding box center [225, 584] width 28 height 15
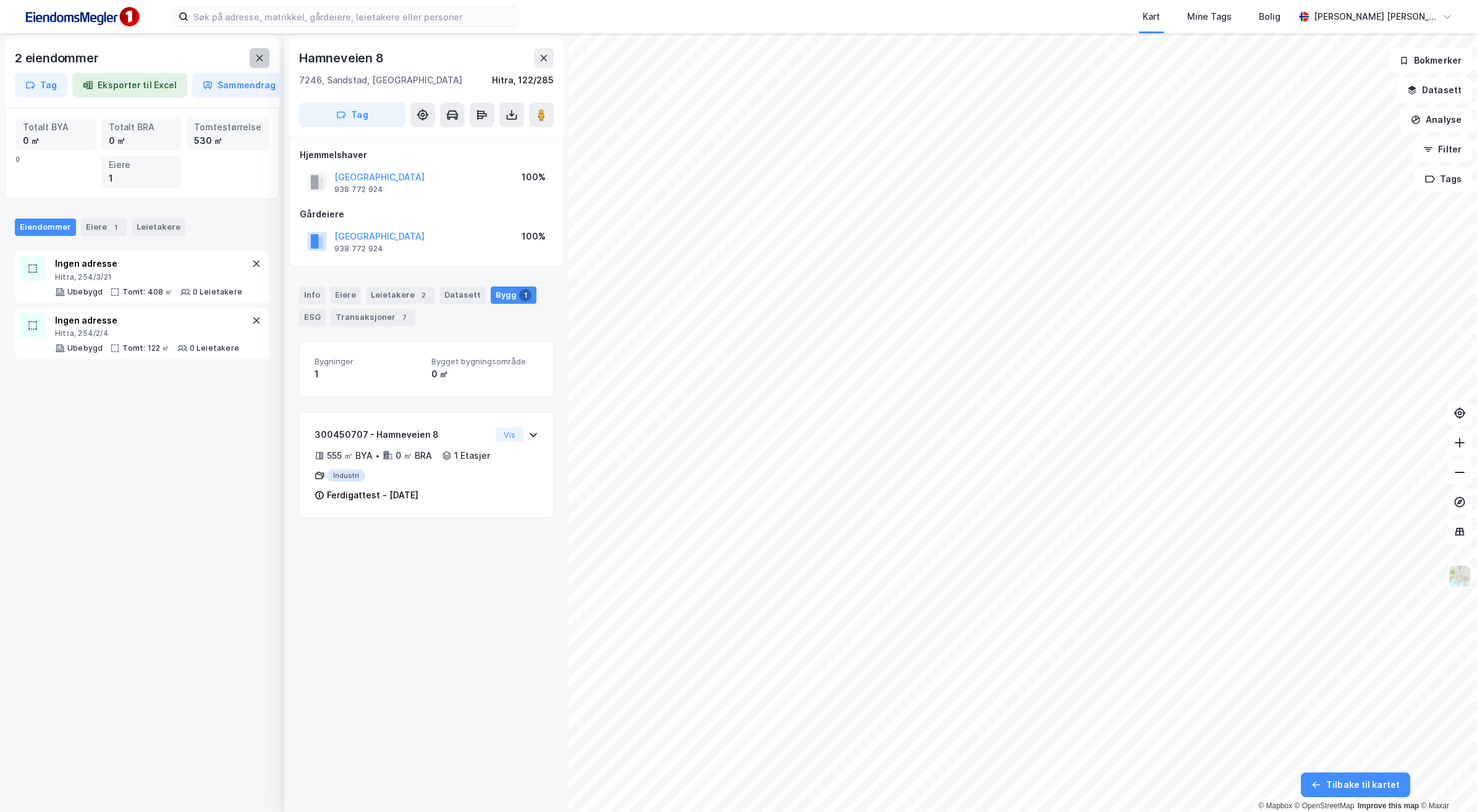
click at [266, 59] on button at bounding box center [260, 58] width 20 height 20
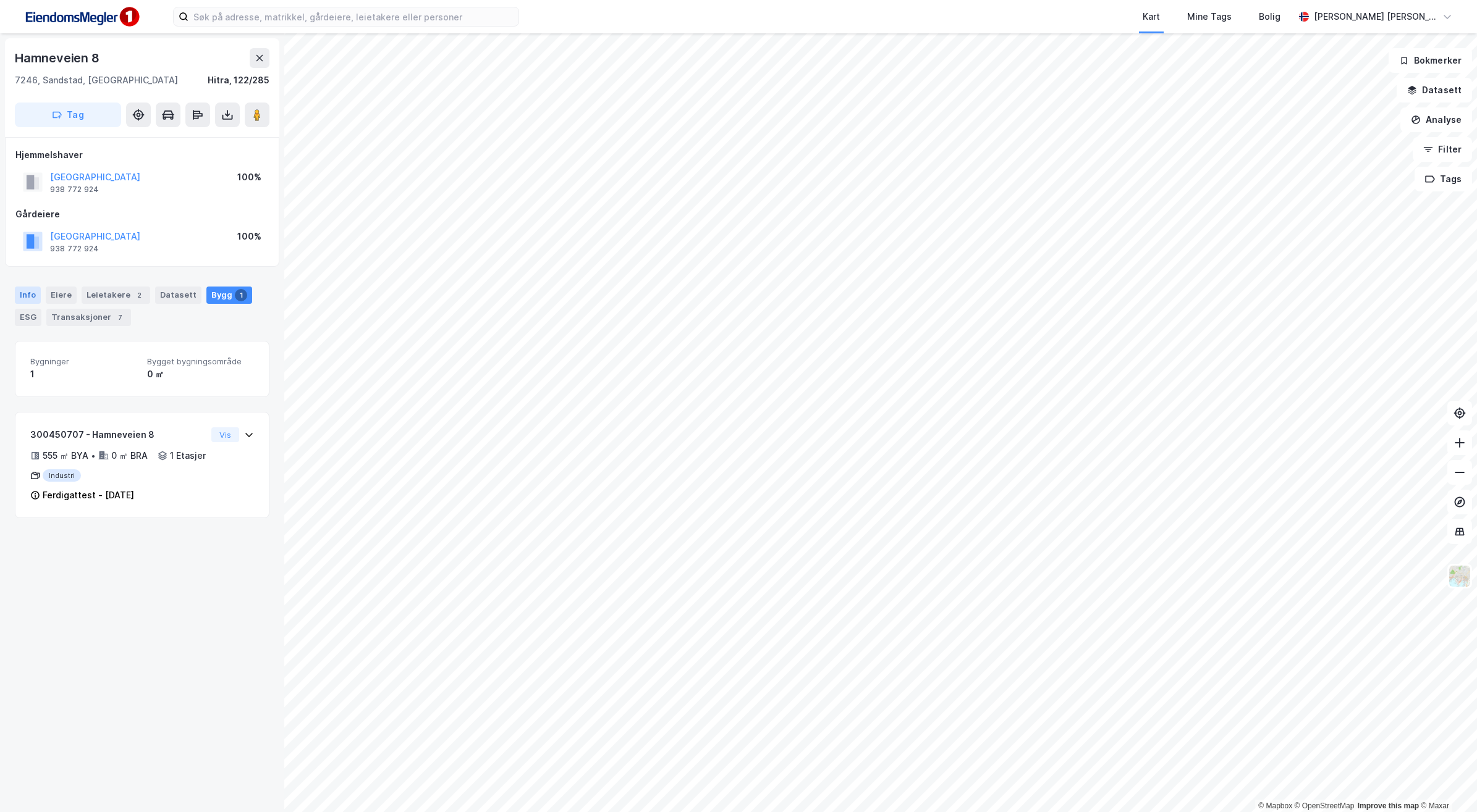
click at [26, 298] on div "Info" at bounding box center [27, 295] width 26 height 17
